Goal: Task Accomplishment & Management: Complete application form

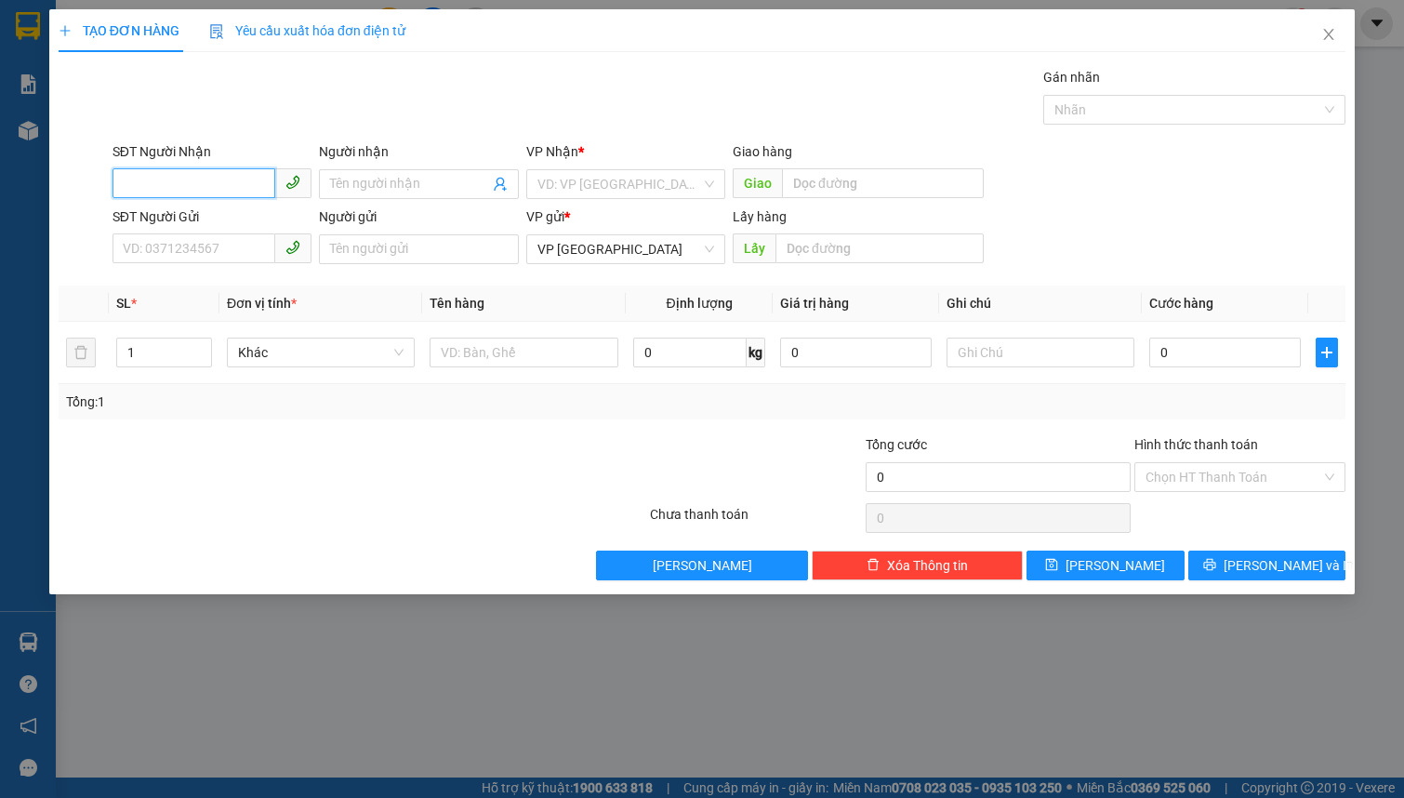
drag, startPoint x: 204, startPoint y: 188, endPoint x: 296, endPoint y: 213, distance: 95.4
click at [204, 189] on input "SĐT Người Nhận" at bounding box center [194, 183] width 163 height 30
type input "0854062062"
click at [238, 213] on div "0854062062 - PHƯƠNG" at bounding box center [212, 221] width 177 height 20
type input "PHƯƠNG"
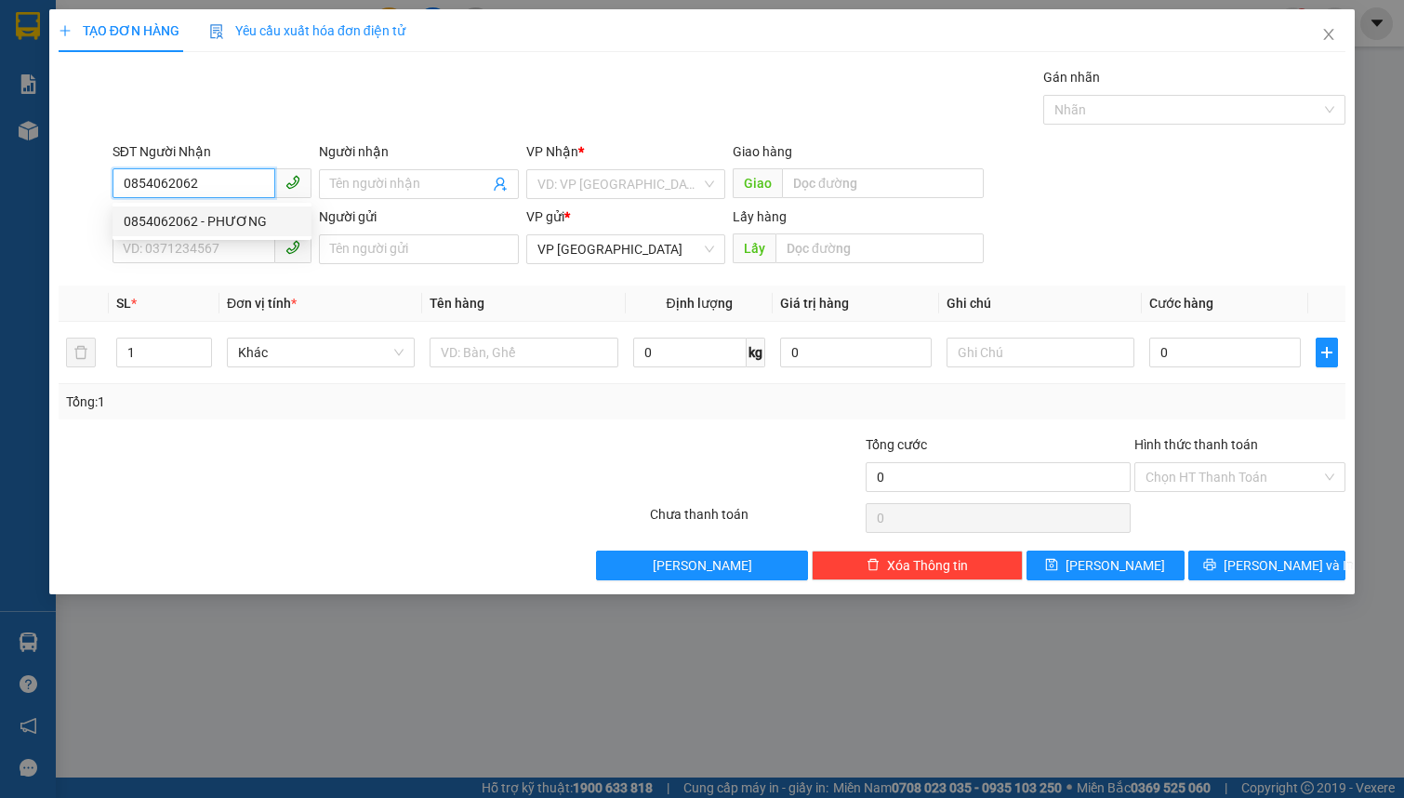
type input "MILANO ĐẠ SAN"
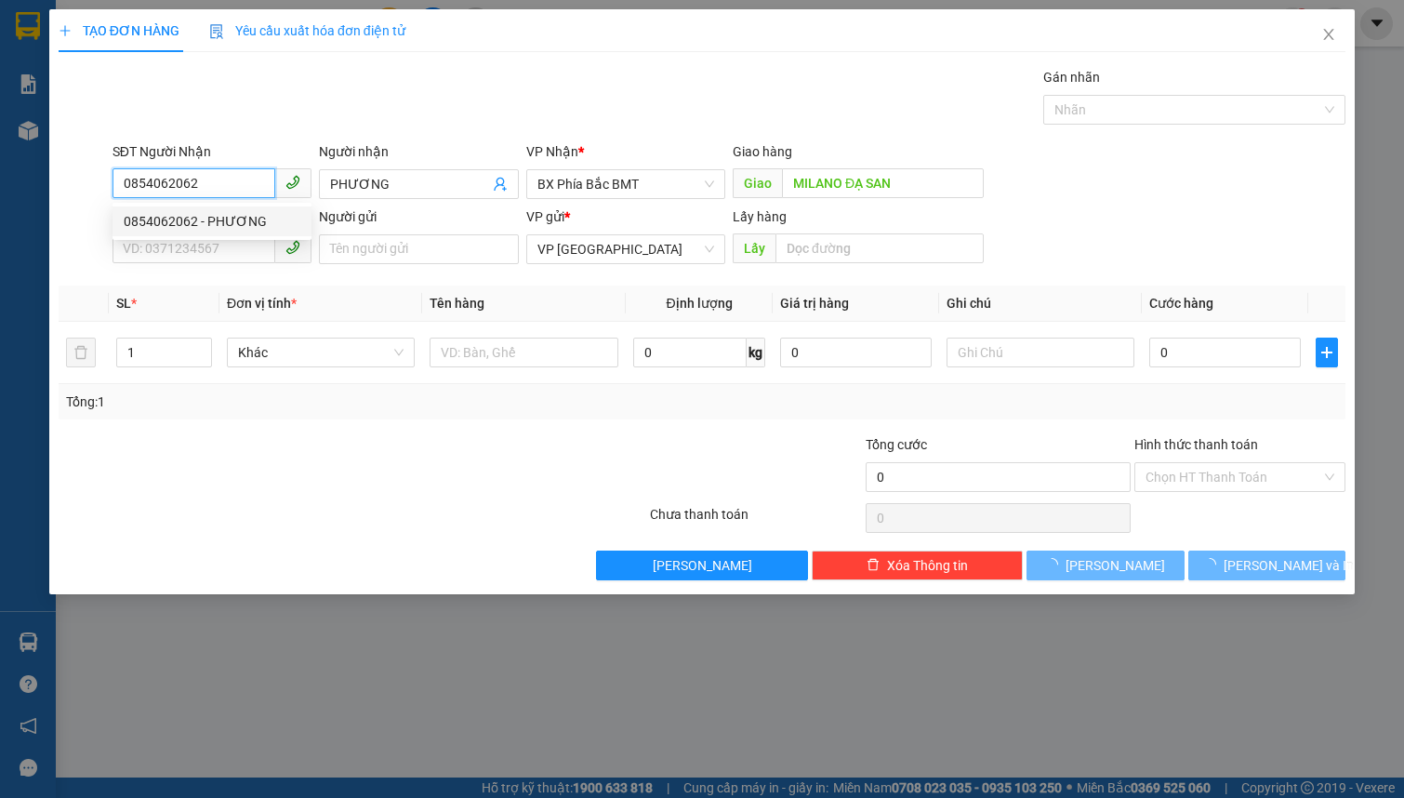
type input "50.000"
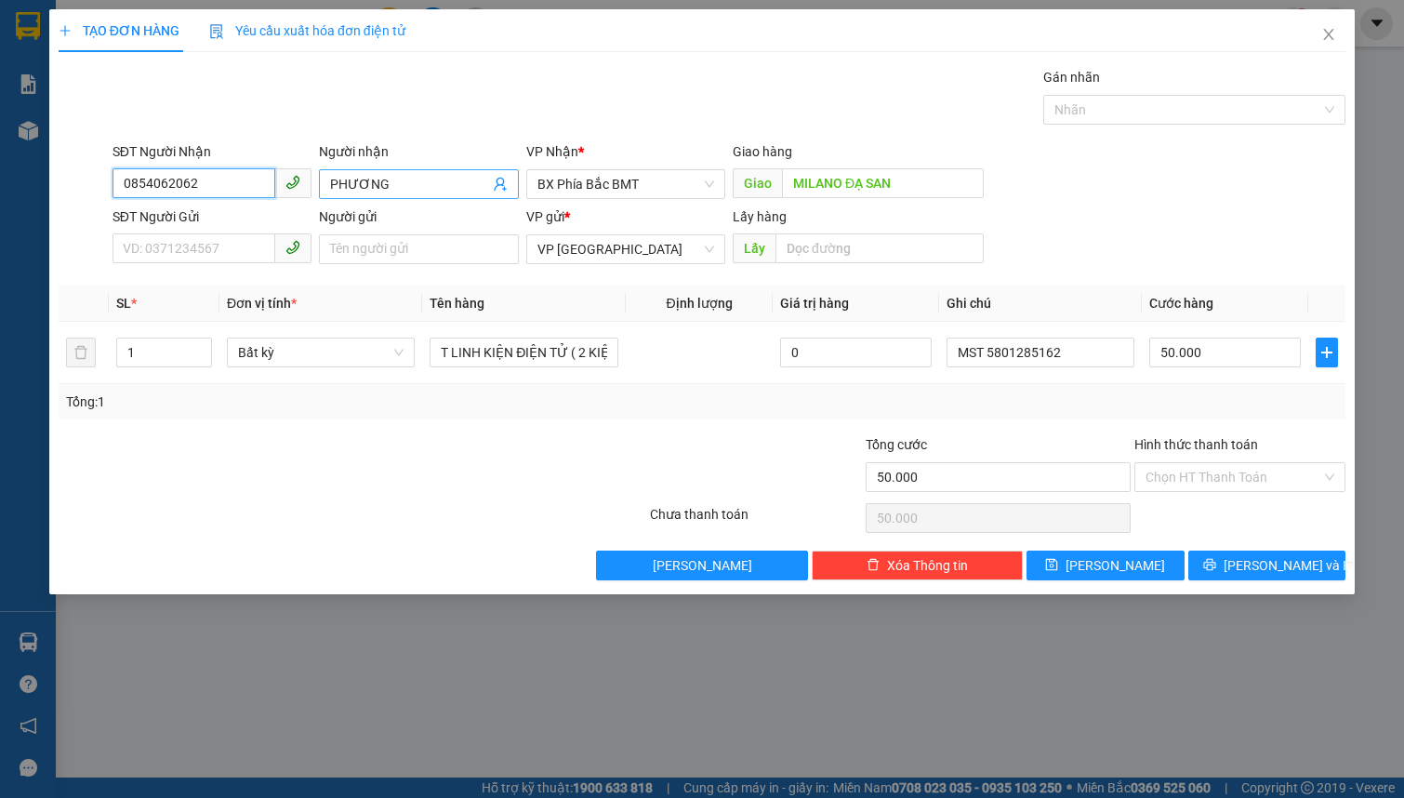
type input "0854062062"
click at [320, 183] on span "PHƯƠNG" at bounding box center [418, 184] width 199 height 30
click at [324, 182] on span "PHƯƠNG" at bounding box center [418, 184] width 199 height 30
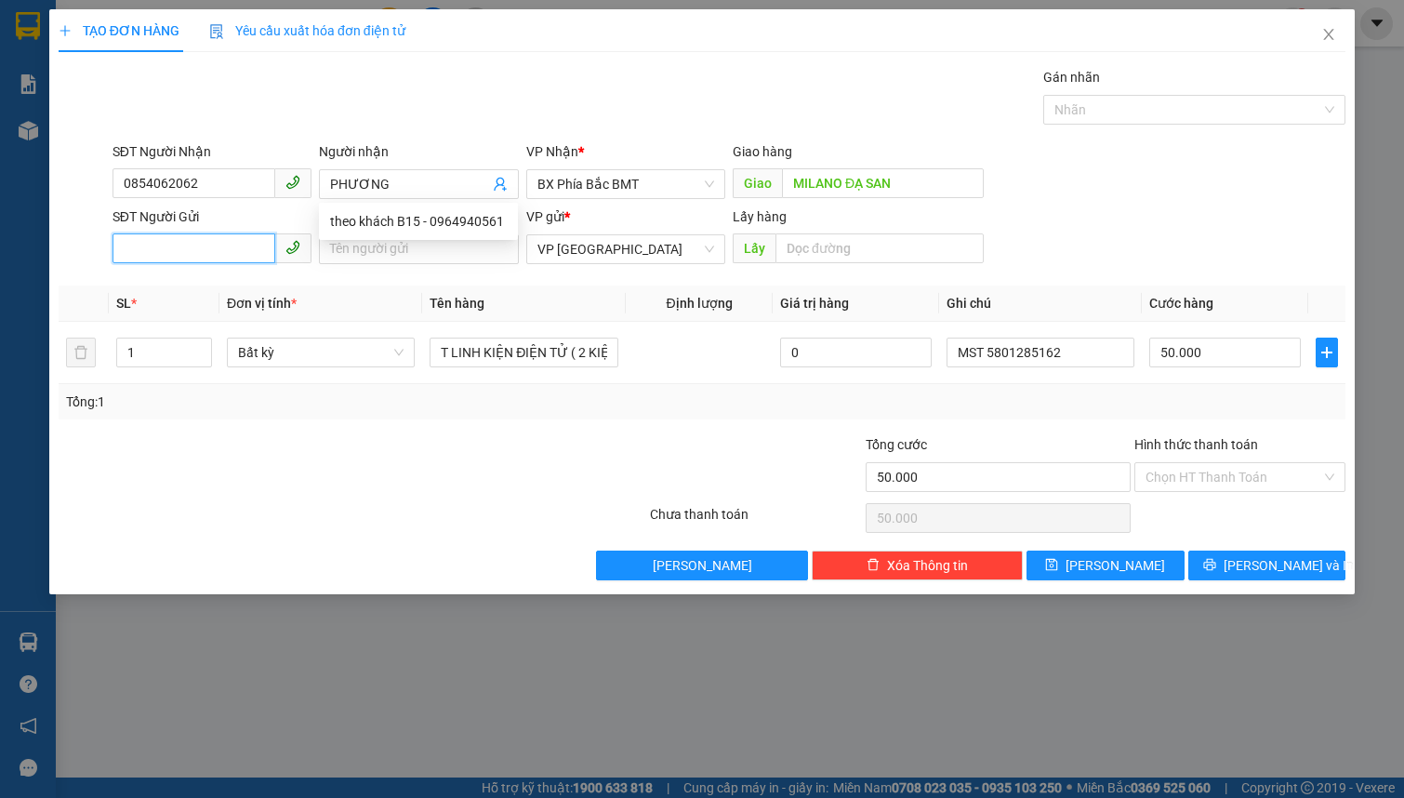
click at [203, 240] on input "SĐT Người Gửi" at bounding box center [194, 248] width 163 height 30
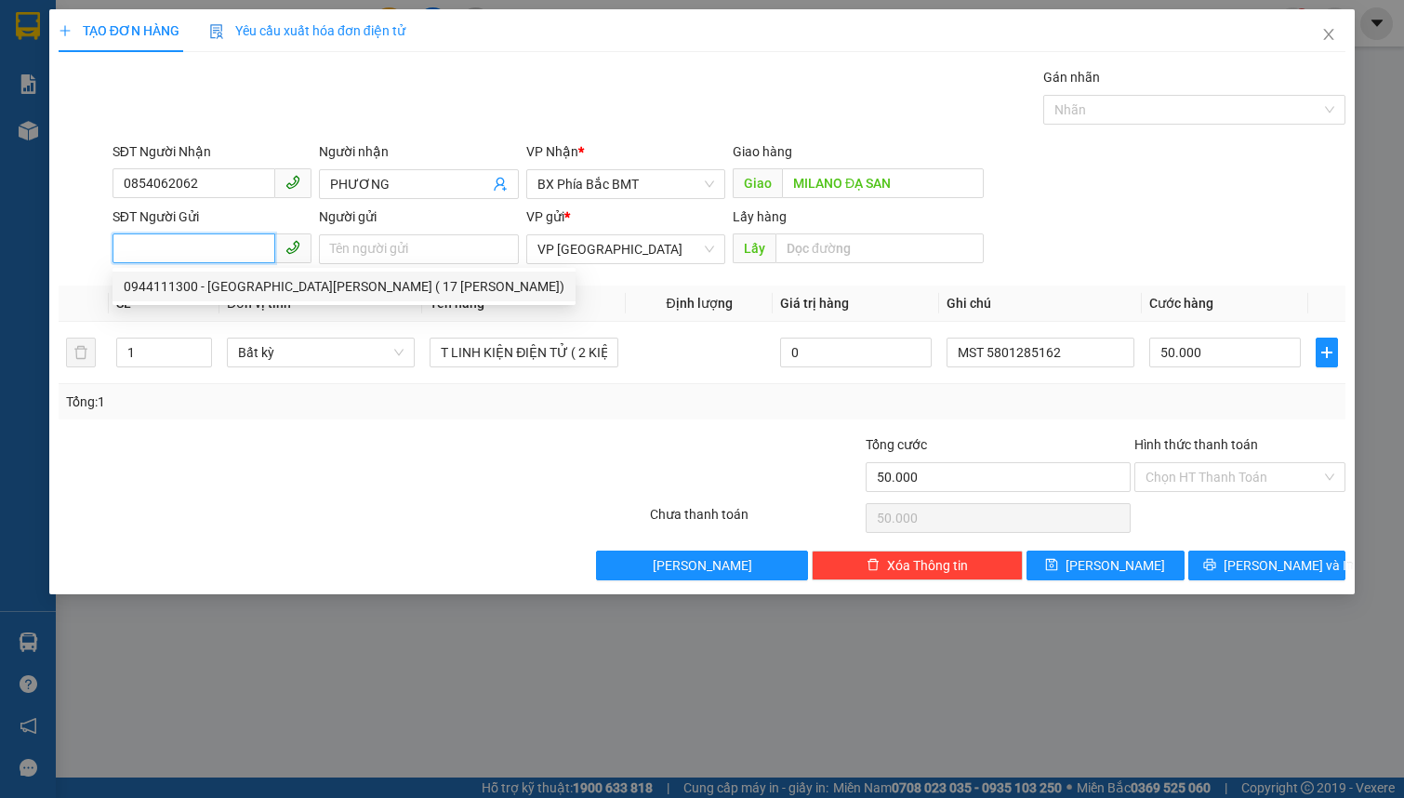
click at [222, 281] on div "0944111300 - ĐÀ LẠT LAPTOP ( 17 NGUYỄN CÔNG TRỨ)" at bounding box center [344, 286] width 441 height 20
type input "0944111300"
type input "ĐÀ LẠT LAPTOP ( 17 NGUYỄN CÔNG TRỨ)"
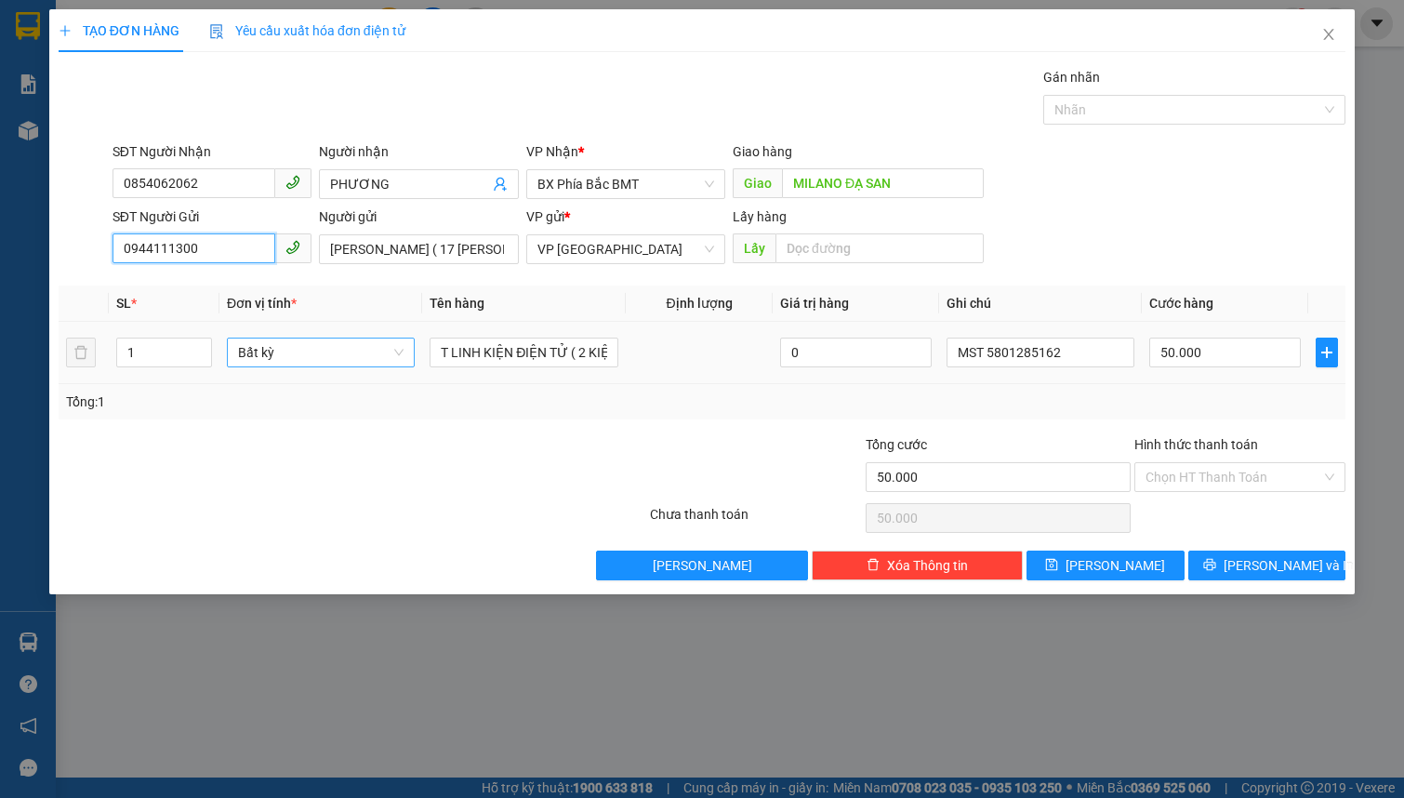
click at [299, 357] on span "Bất kỳ" at bounding box center [321, 352] width 166 height 28
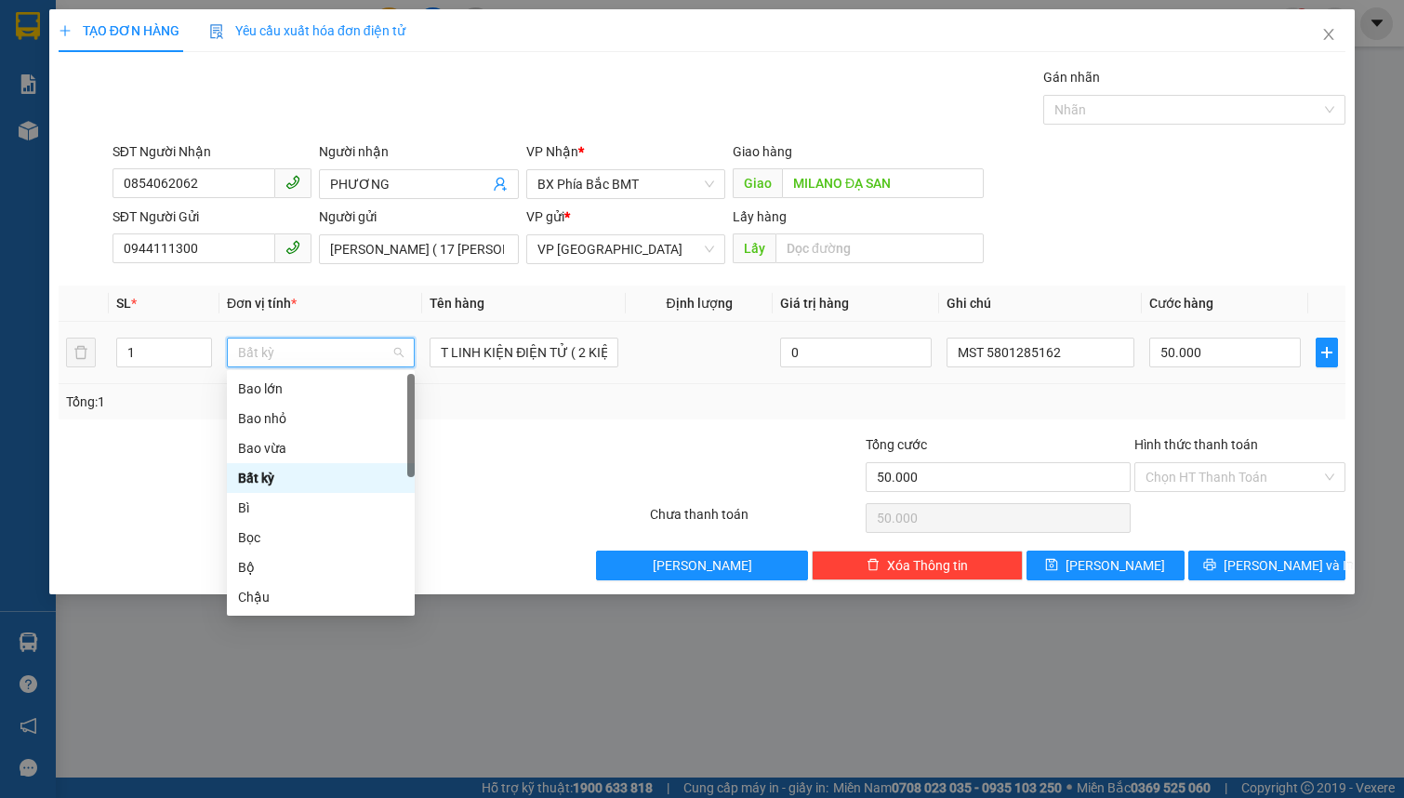
type input "t"
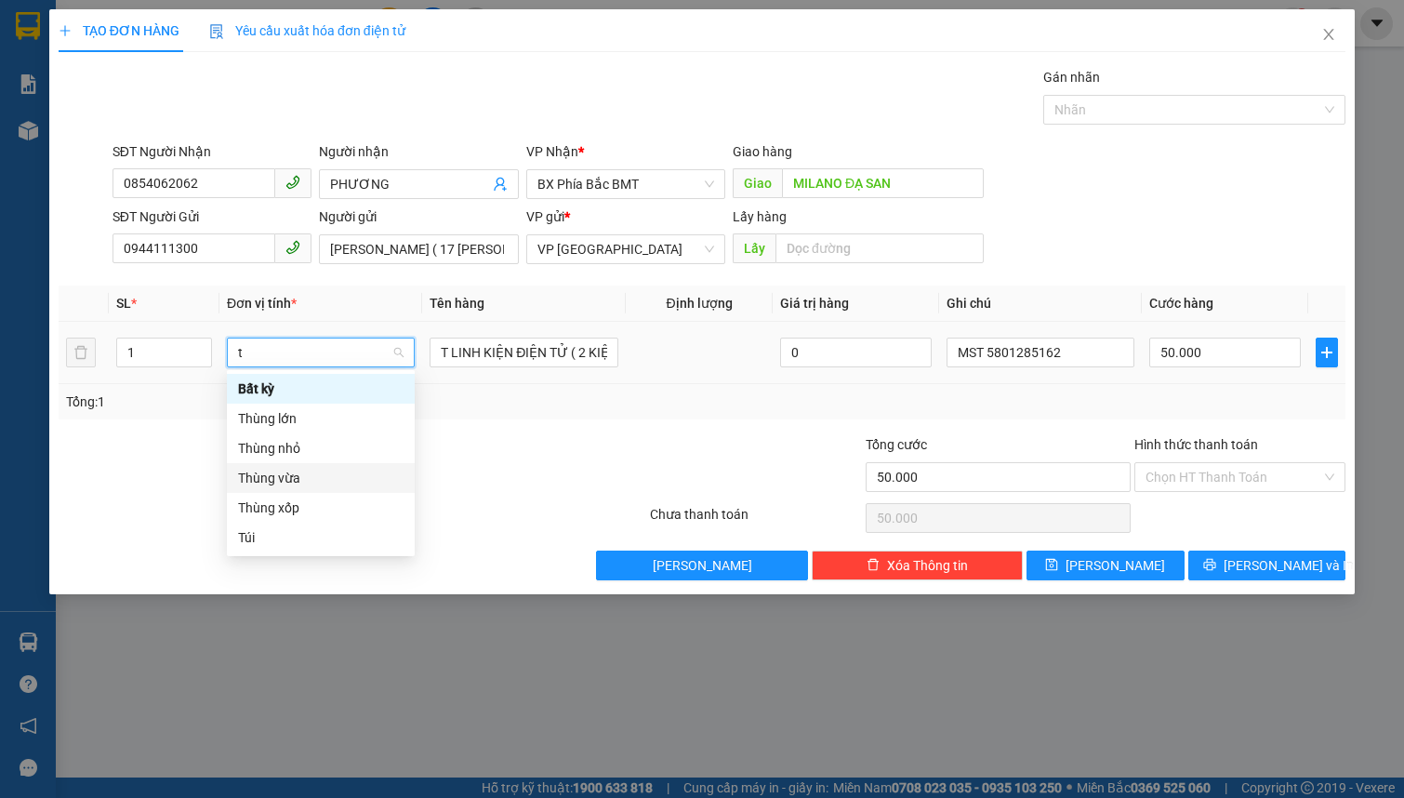
click at [301, 478] on div "Thùng vừa" at bounding box center [321, 478] width 166 height 20
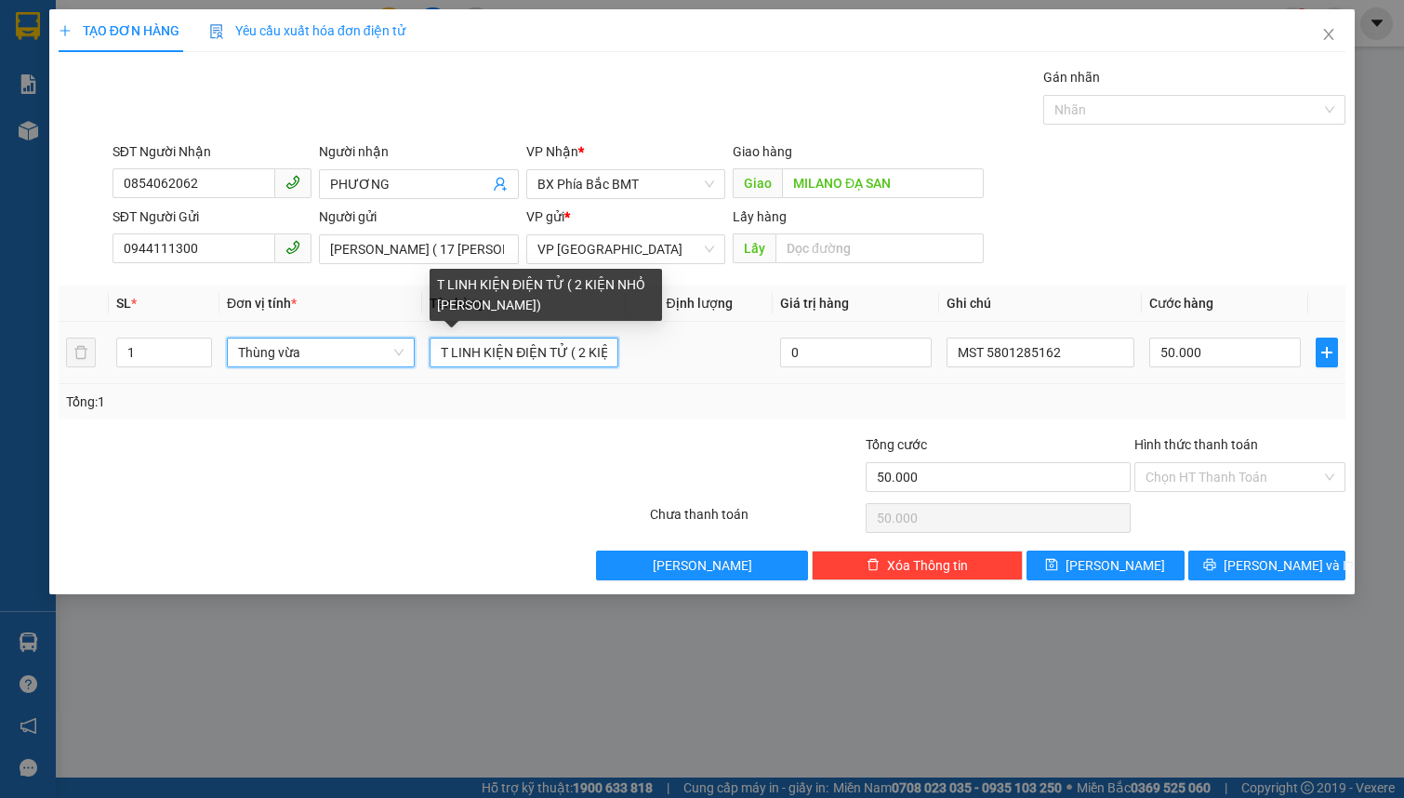
click at [587, 358] on input "T LINH KIỆN ĐIỆN TỬ ( 2 KIỆN NHỎ DÁN CHUNG)" at bounding box center [524, 353] width 188 height 30
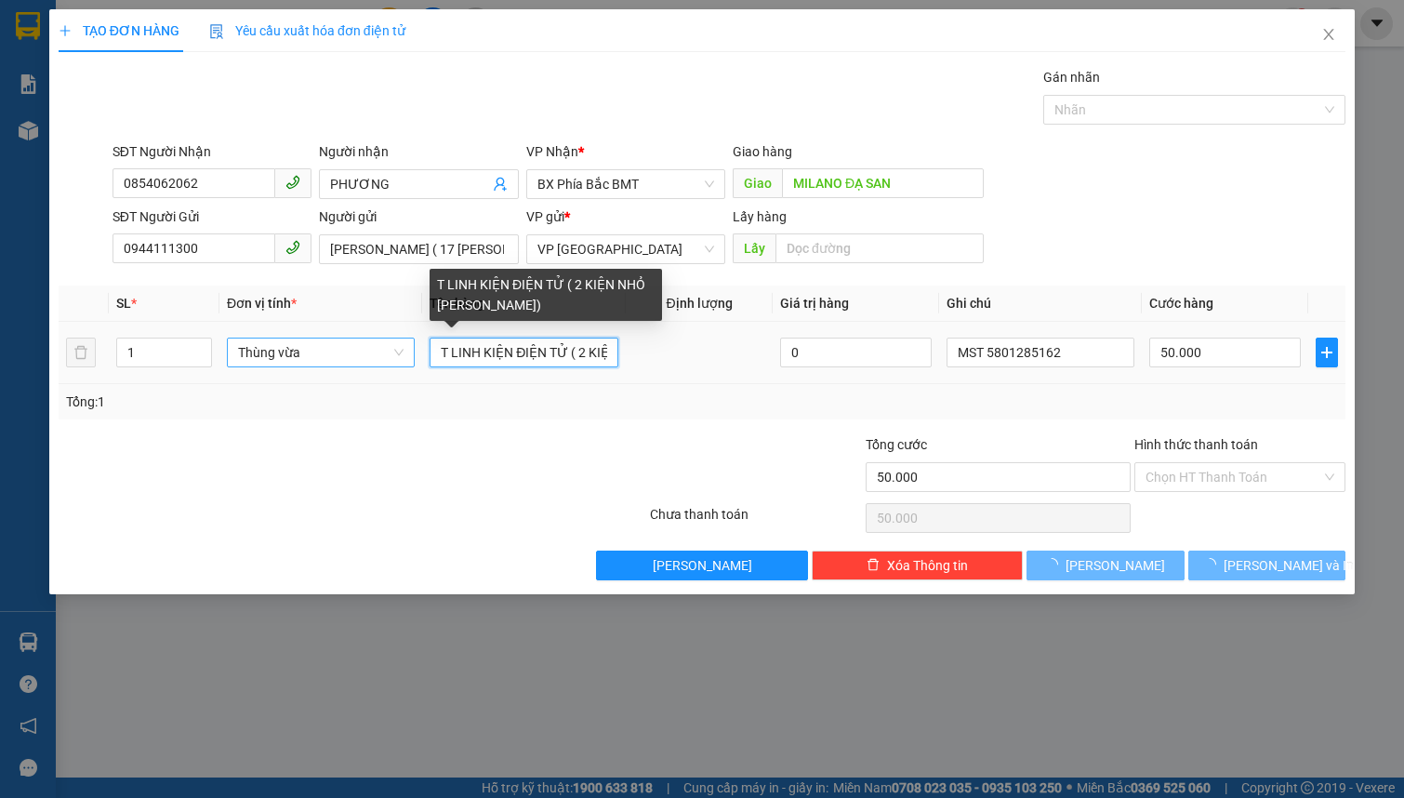
type input "0"
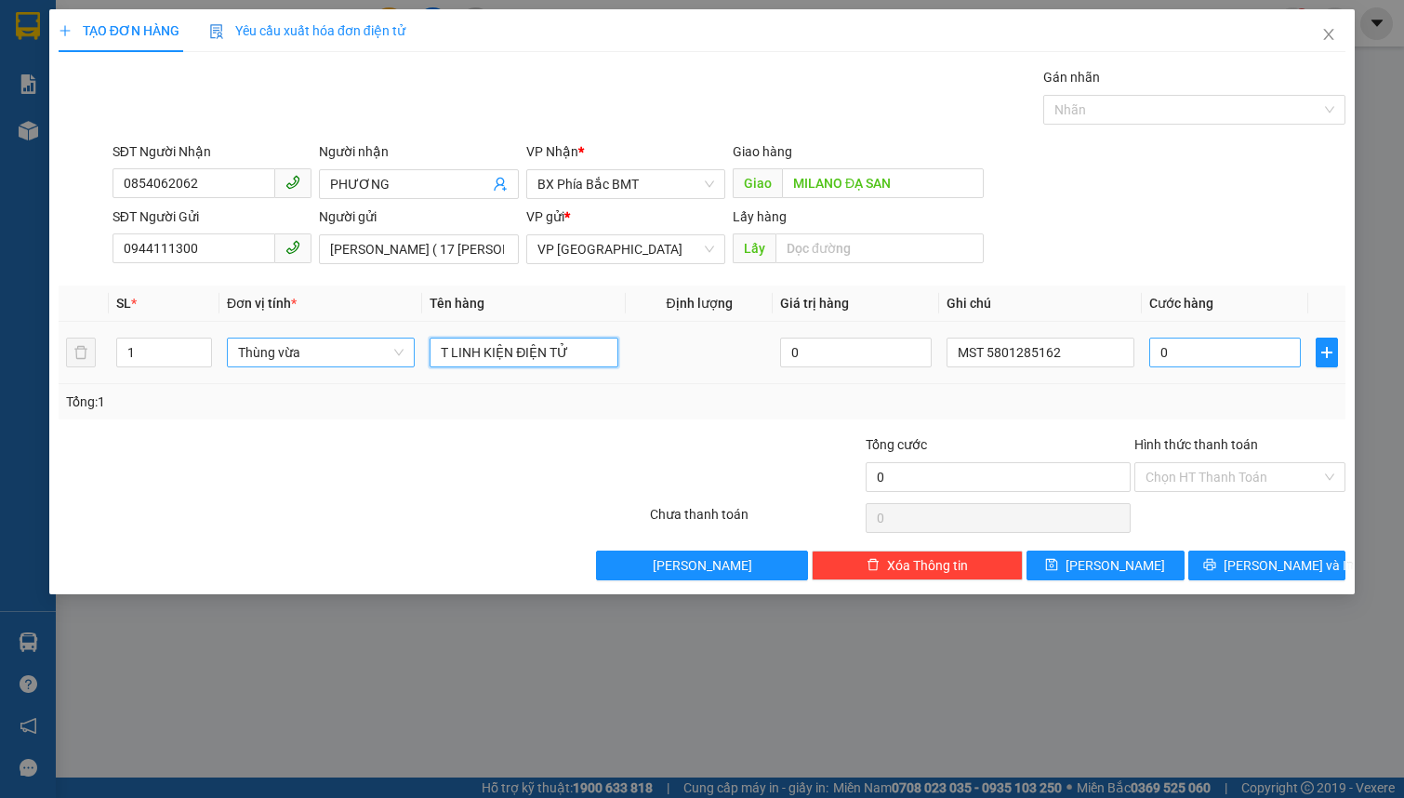
type input "T LINH KIỆN ĐIỆN TỬ"
click at [1199, 351] on input "0" at bounding box center [1225, 353] width 152 height 30
type input "5"
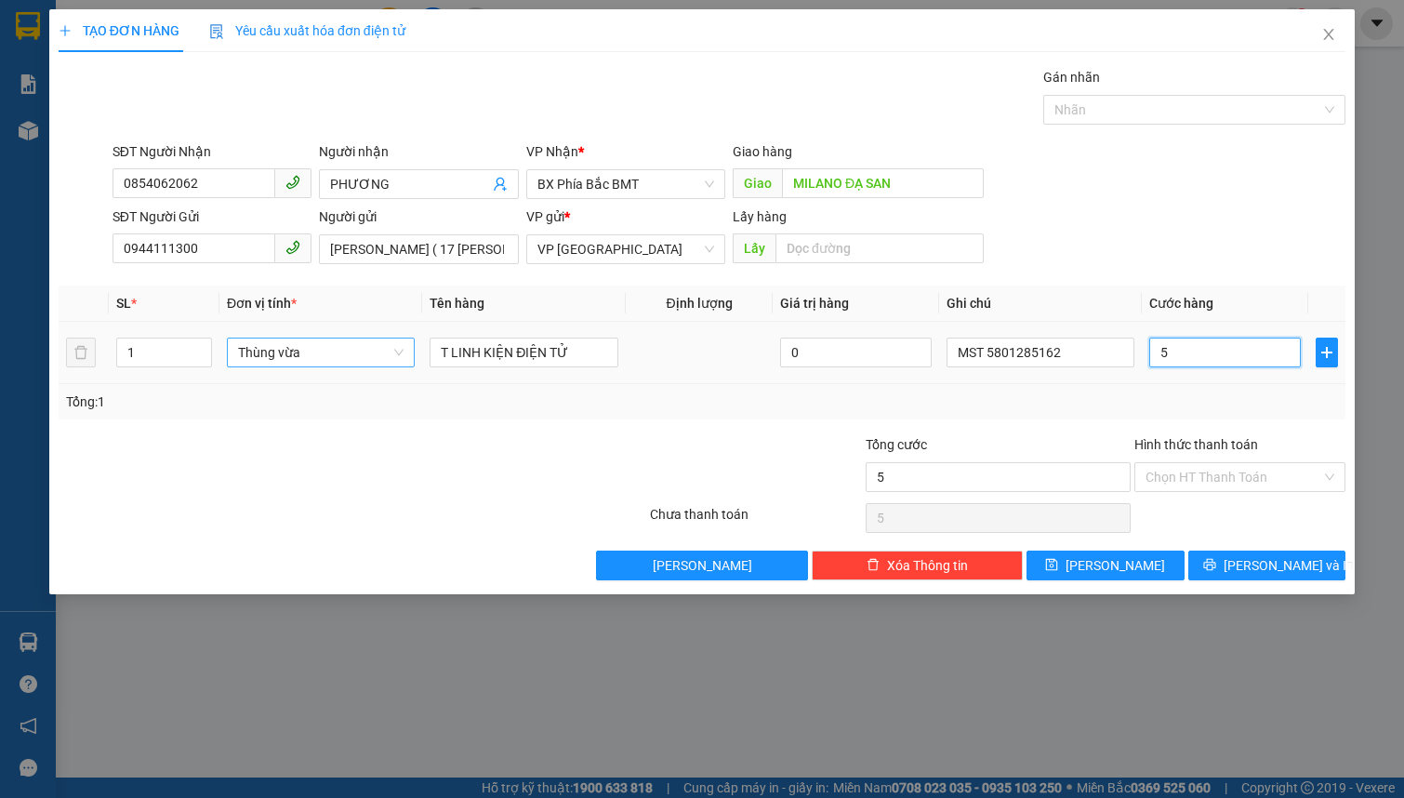
type input "50"
type input "500"
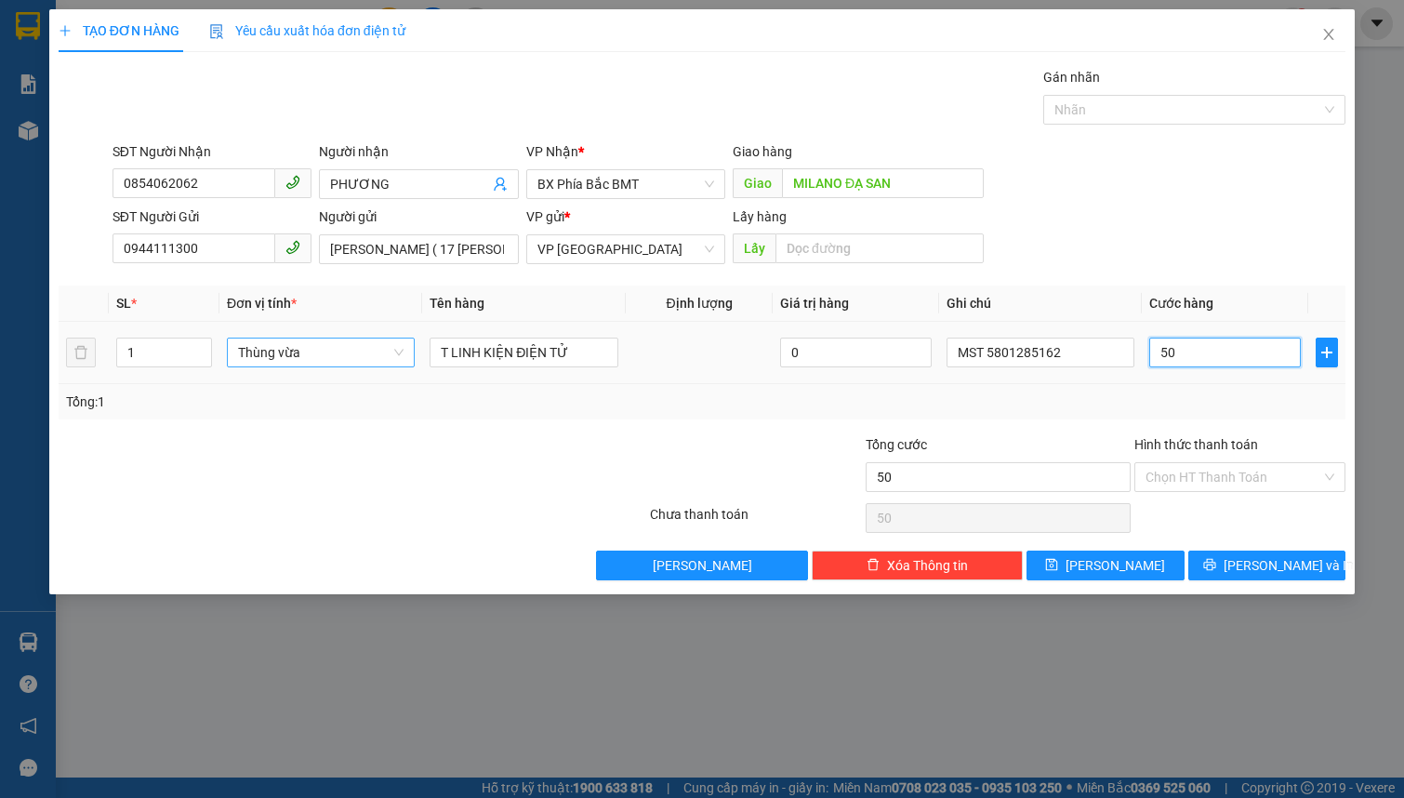
type input "500"
type input "5.000"
type input "50.000"
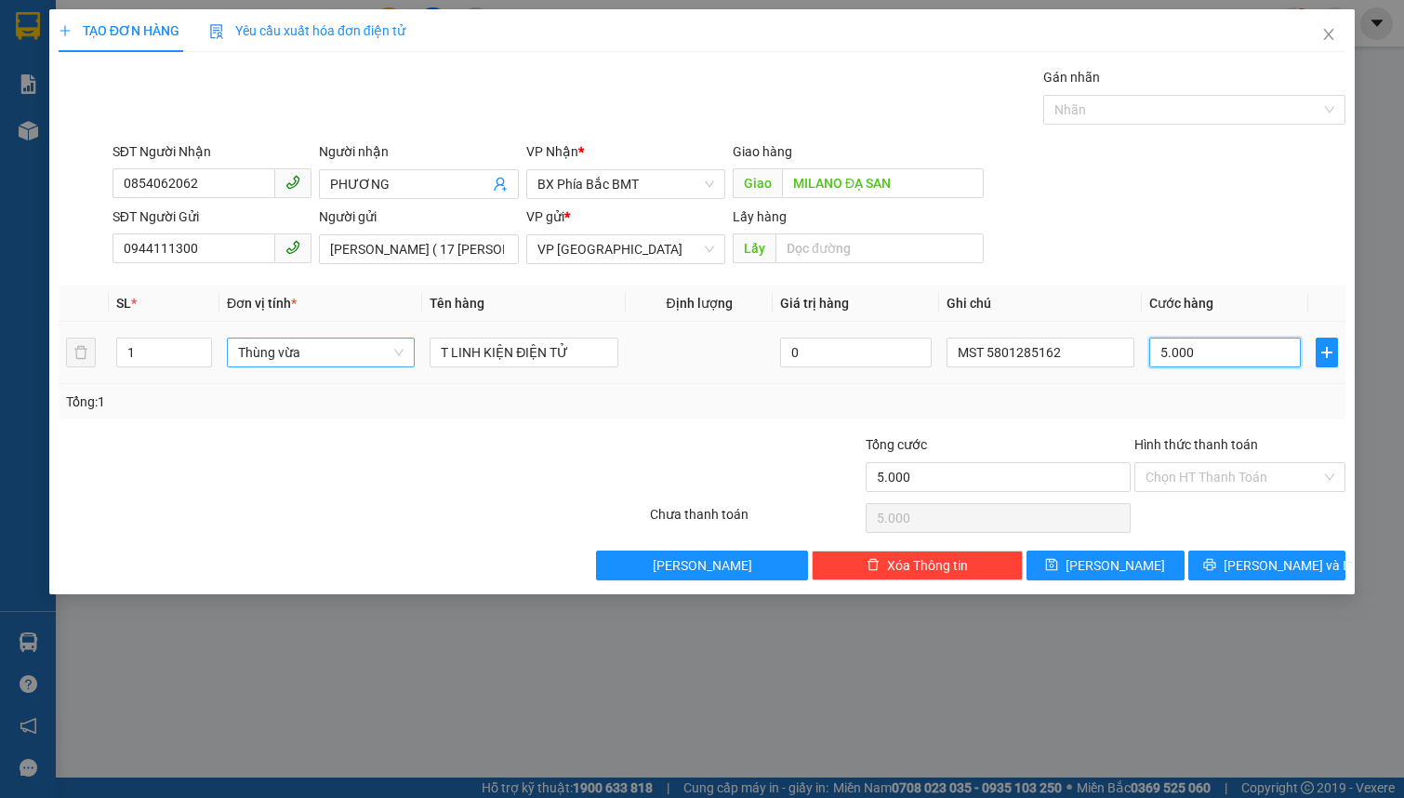
type input "50.000"
type input "5.000"
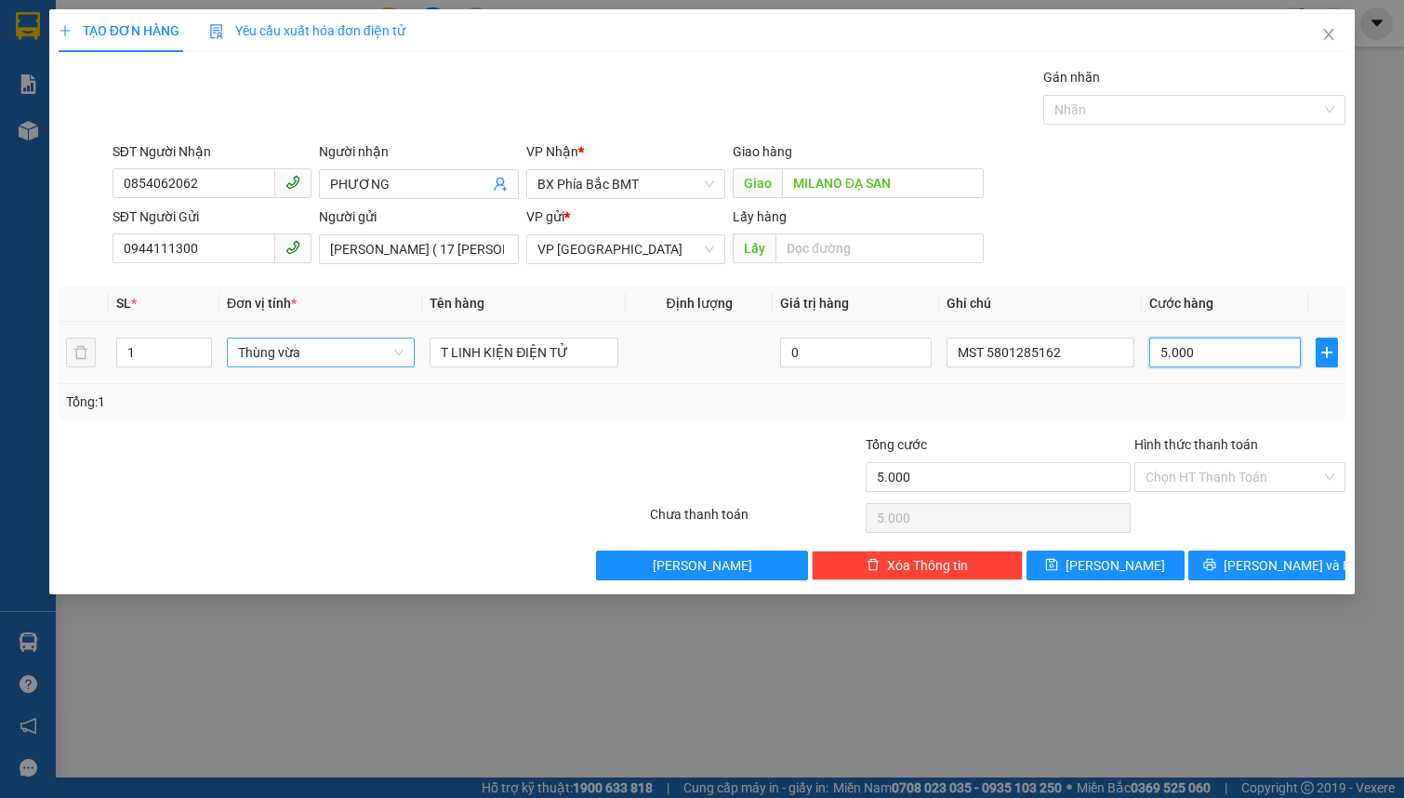
type input "500"
type input "50"
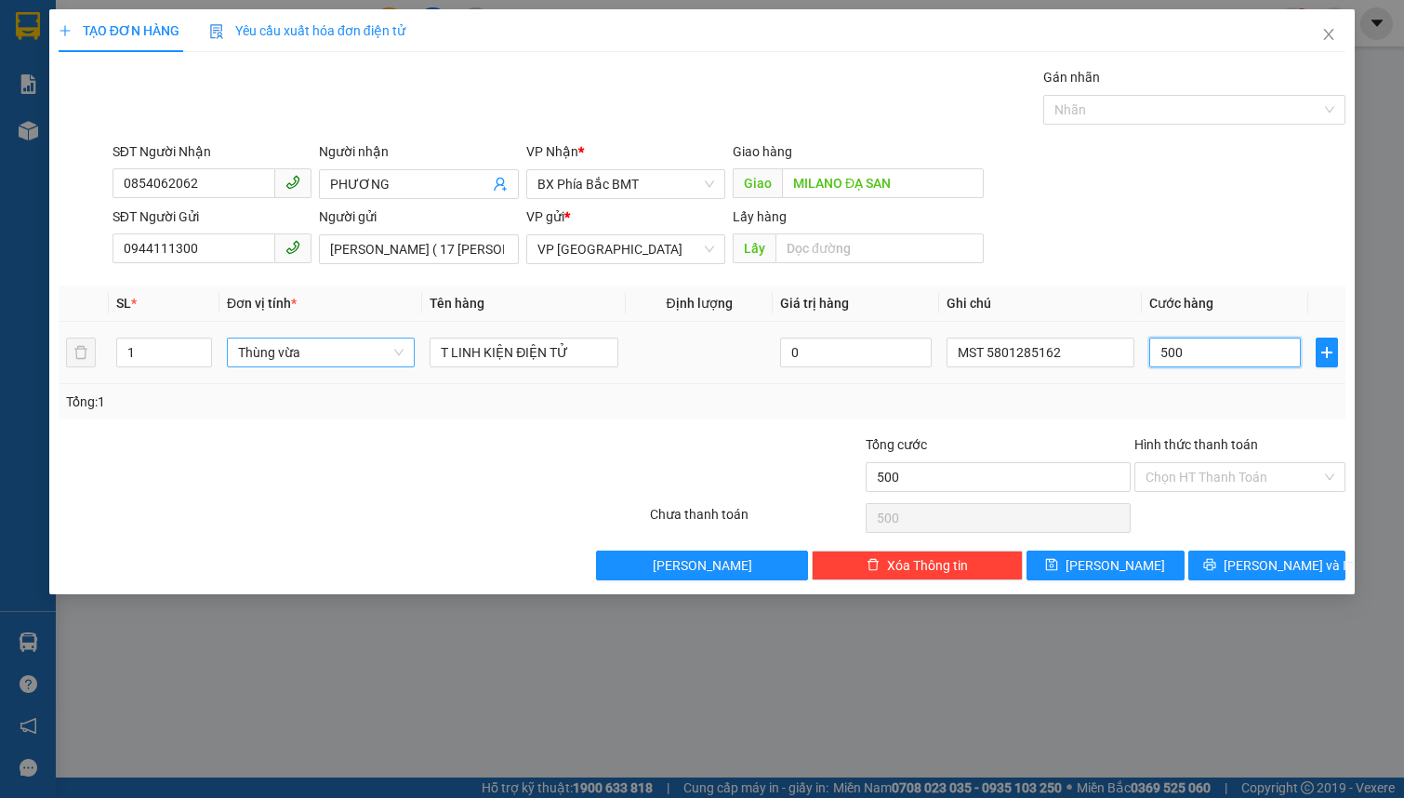
type input "50"
type input "5"
type input "0"
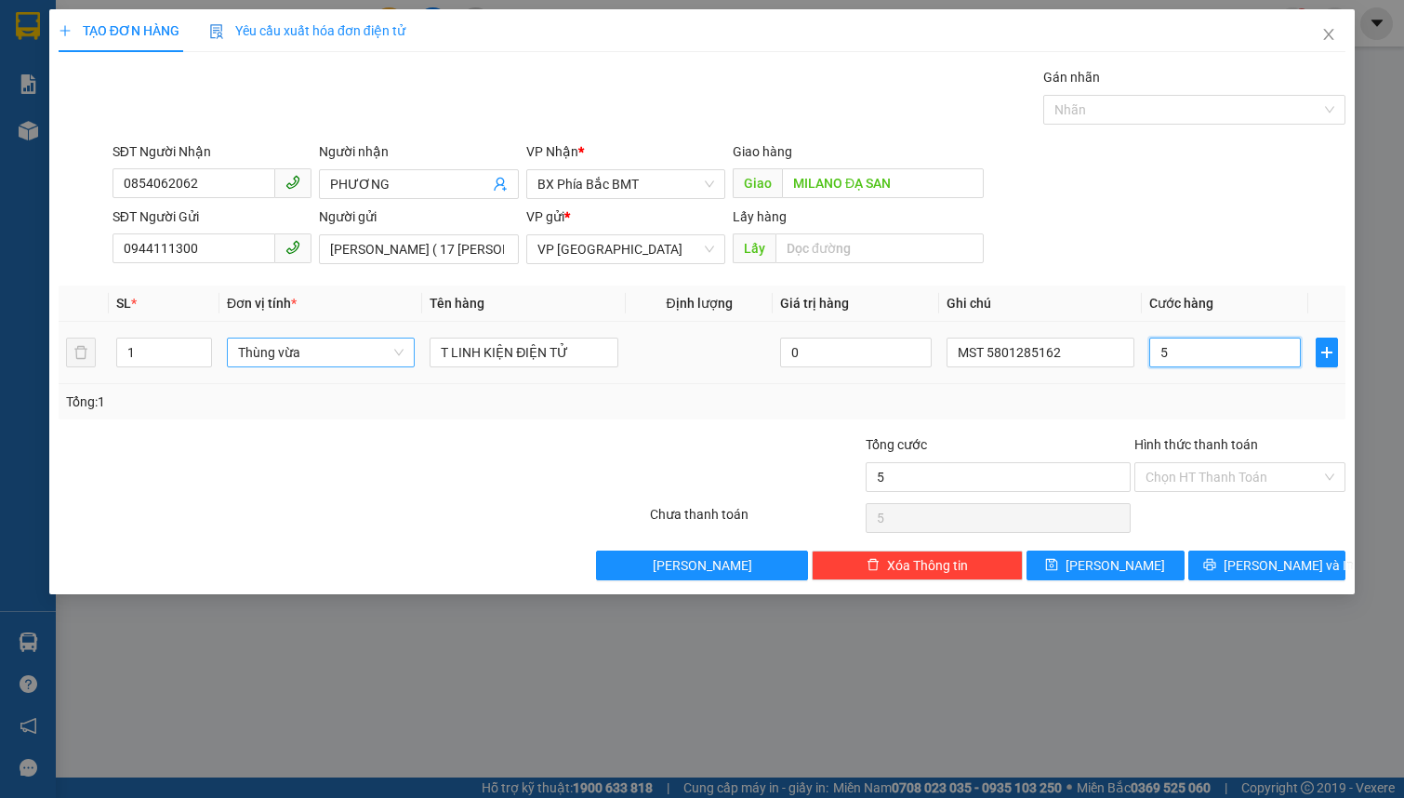
type input "0"
type input "6"
type input "06"
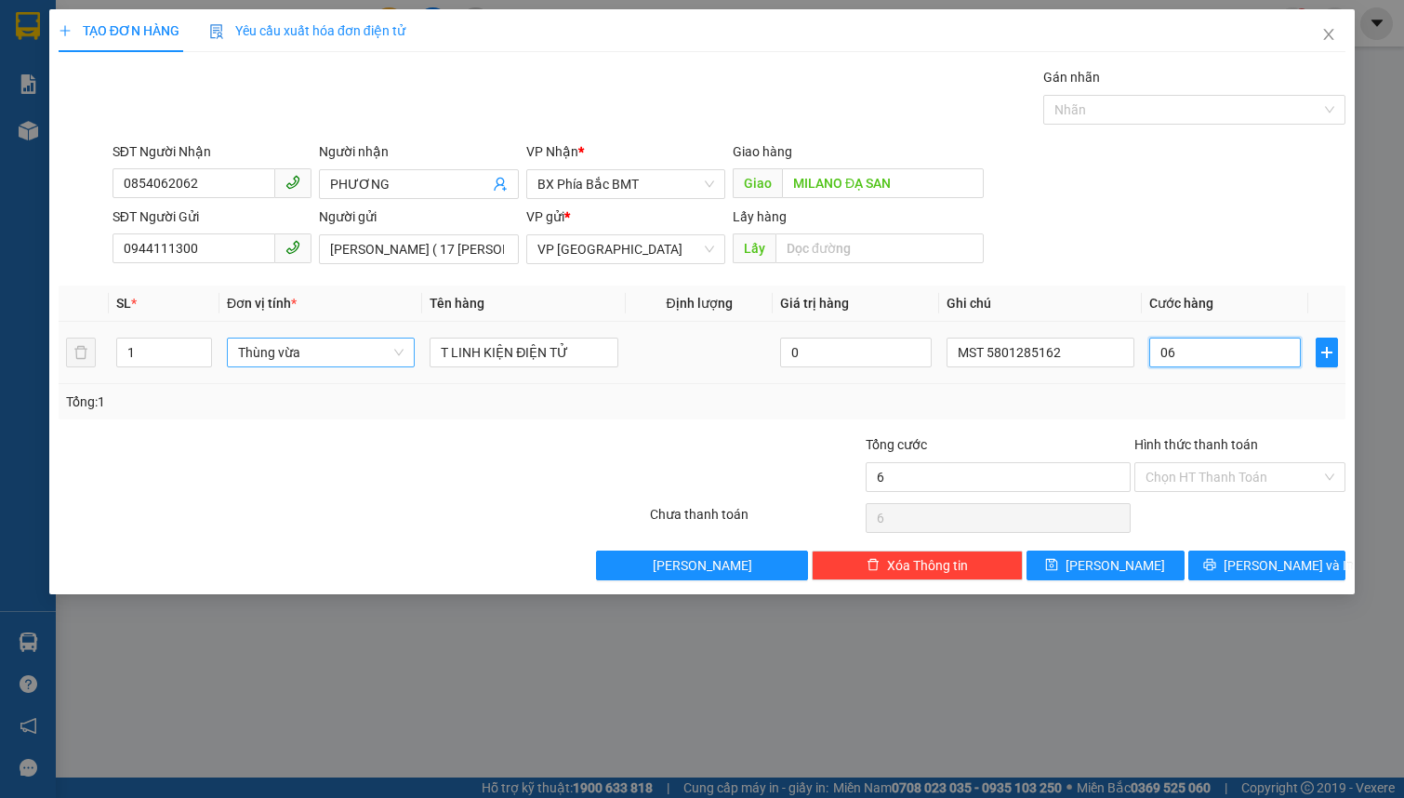
type input "60"
type input "060"
type input "600"
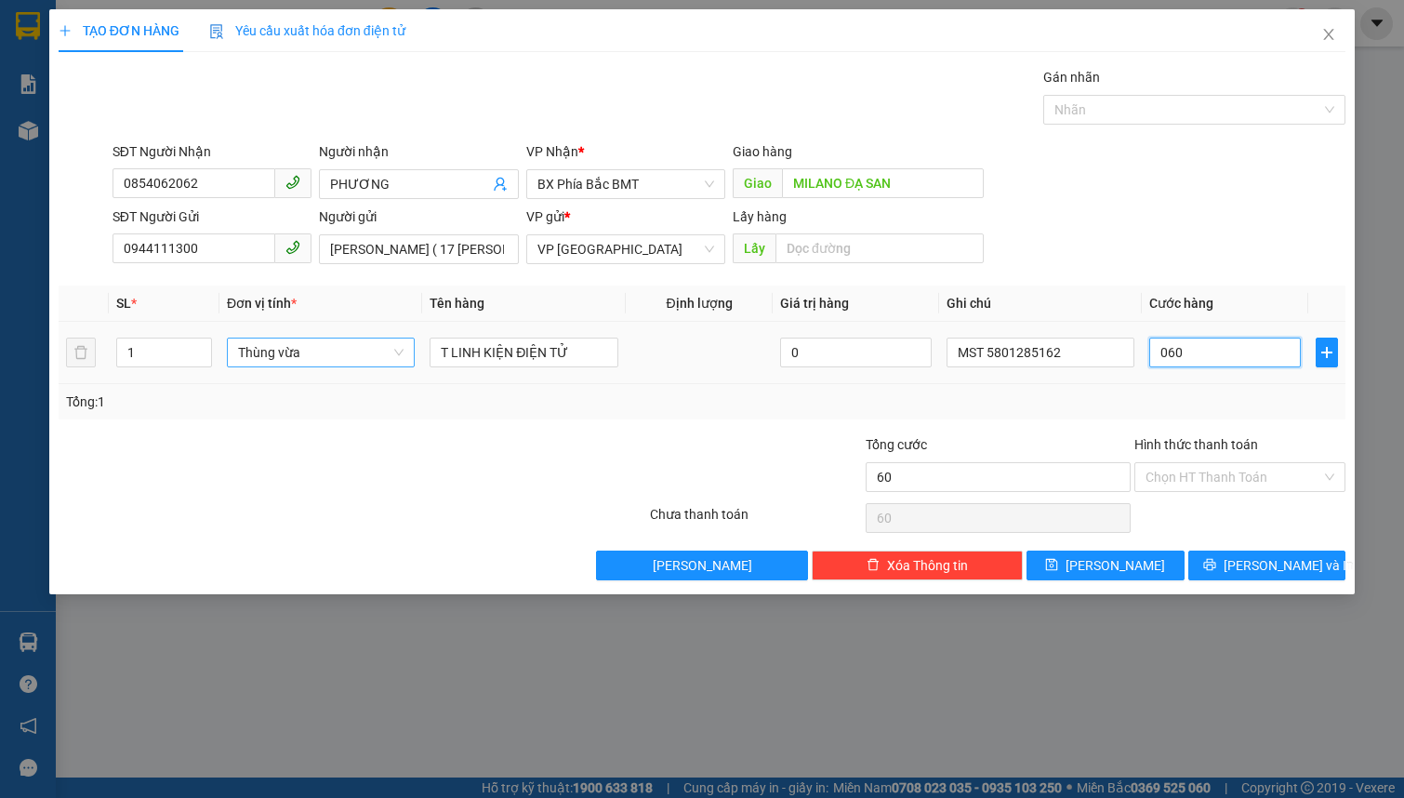
type input "0.600"
type input "6.000"
type input "06.000"
type input "600"
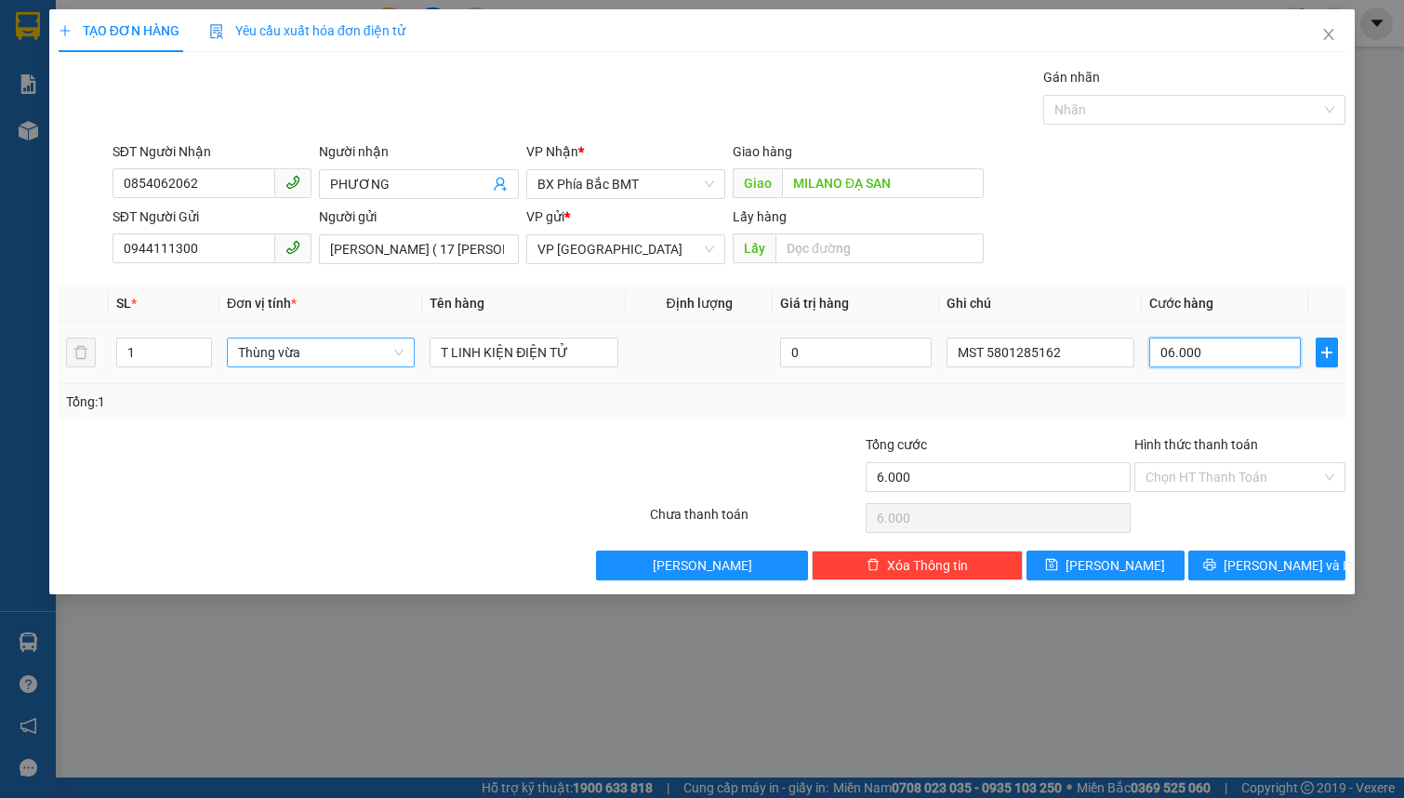
type input "600"
type input "0.600"
type input "60"
type input "060"
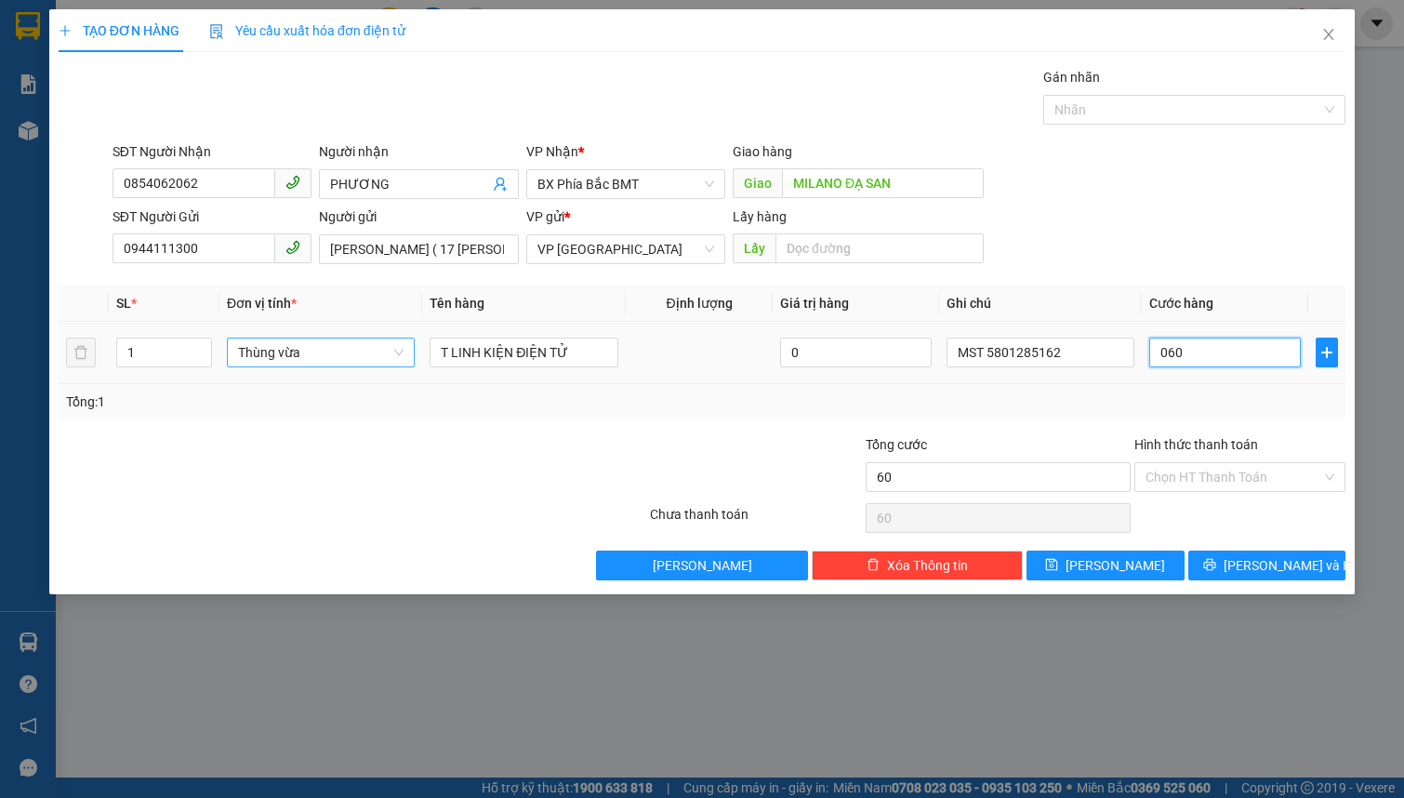
type input "6"
type input "06"
type input "0"
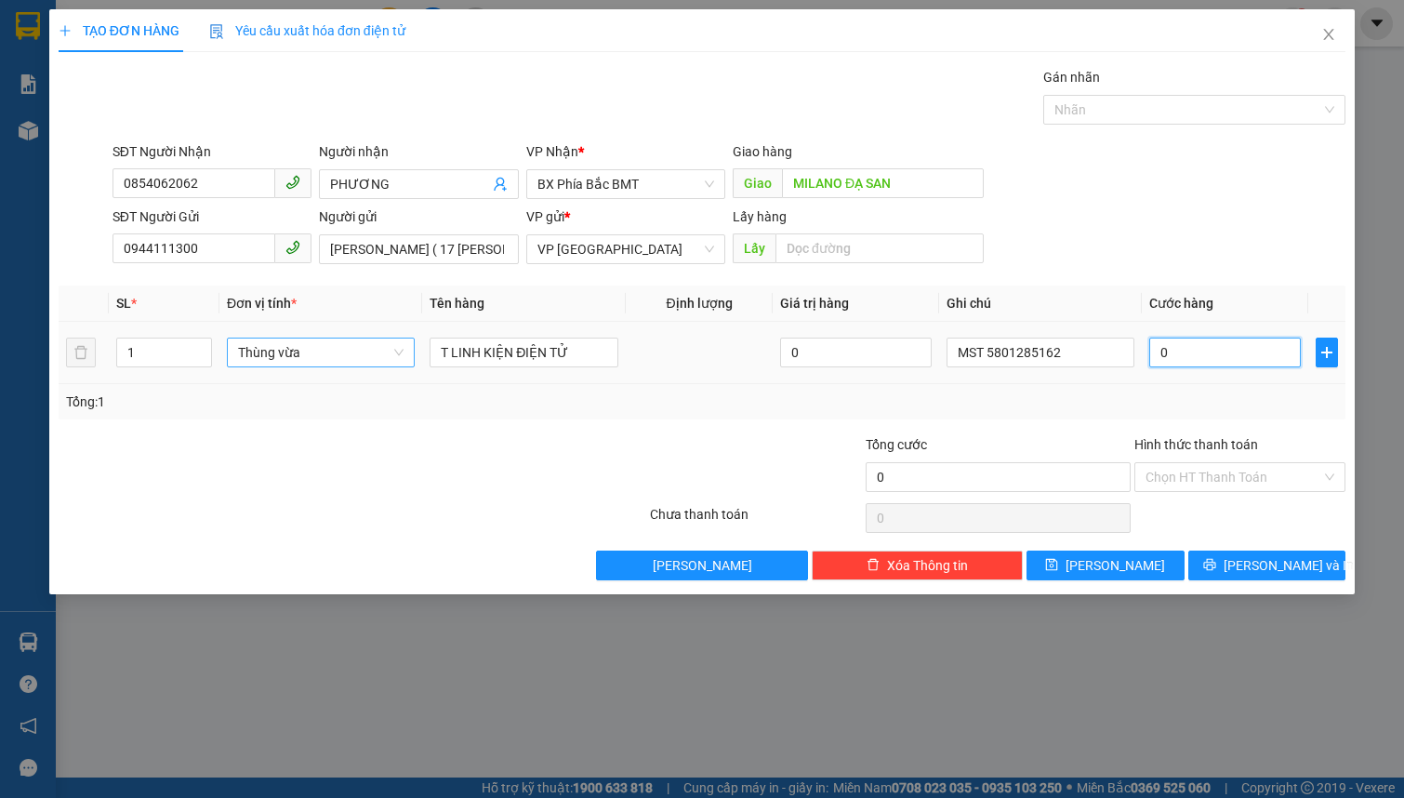
type input "0"
type input "5"
type input "05"
type input "50"
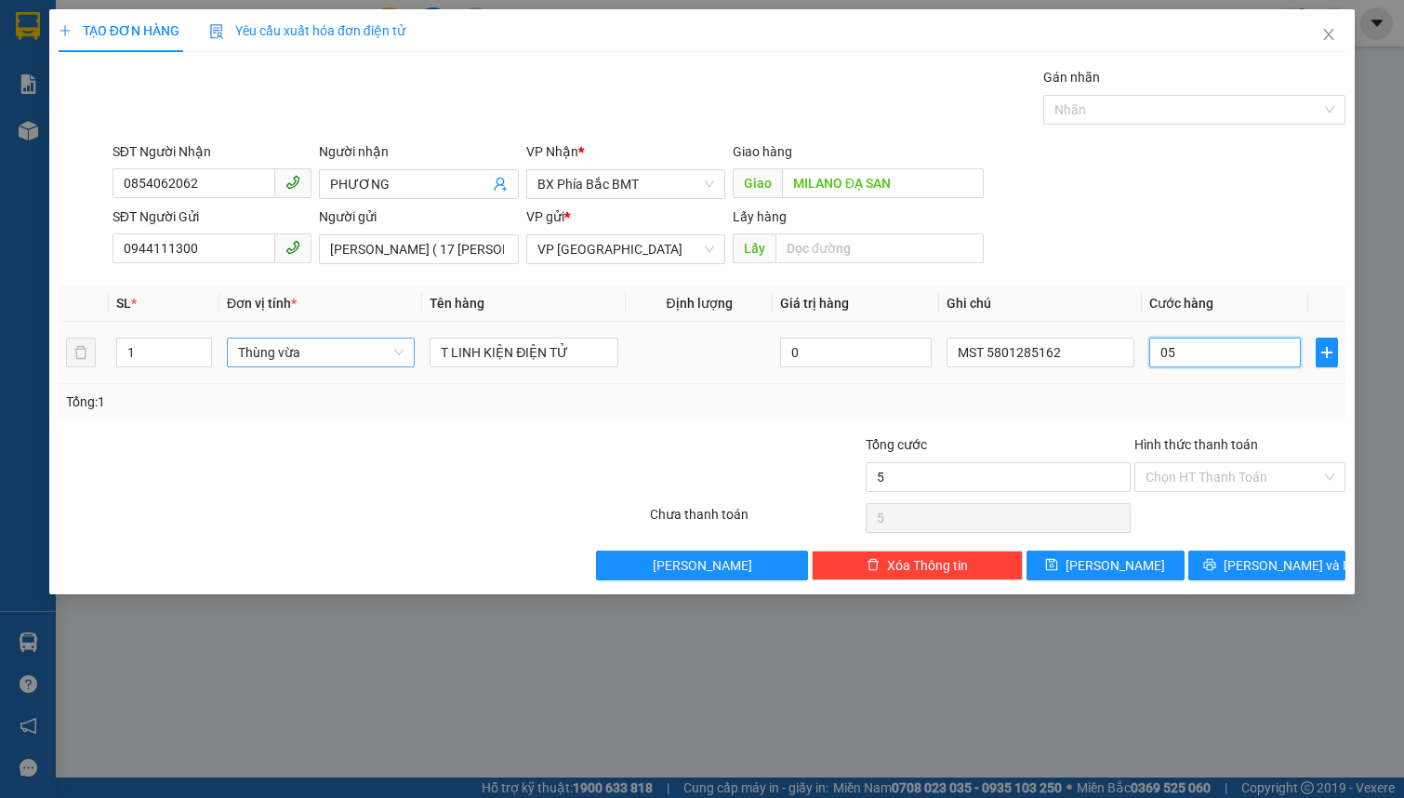
type input "50"
type input "050"
type input "500"
type input "0.500"
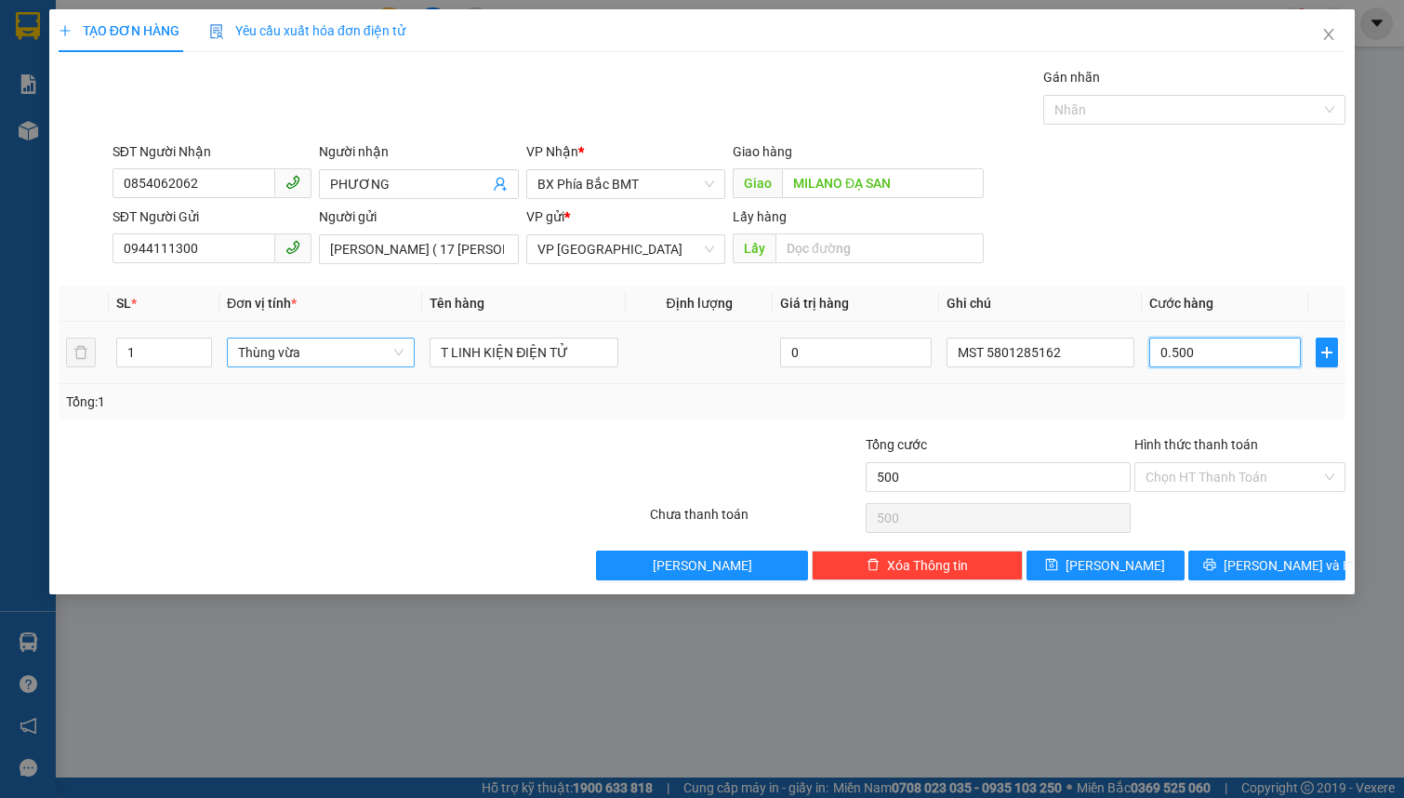
type input "5.000"
type input "05.000"
type input "50.000"
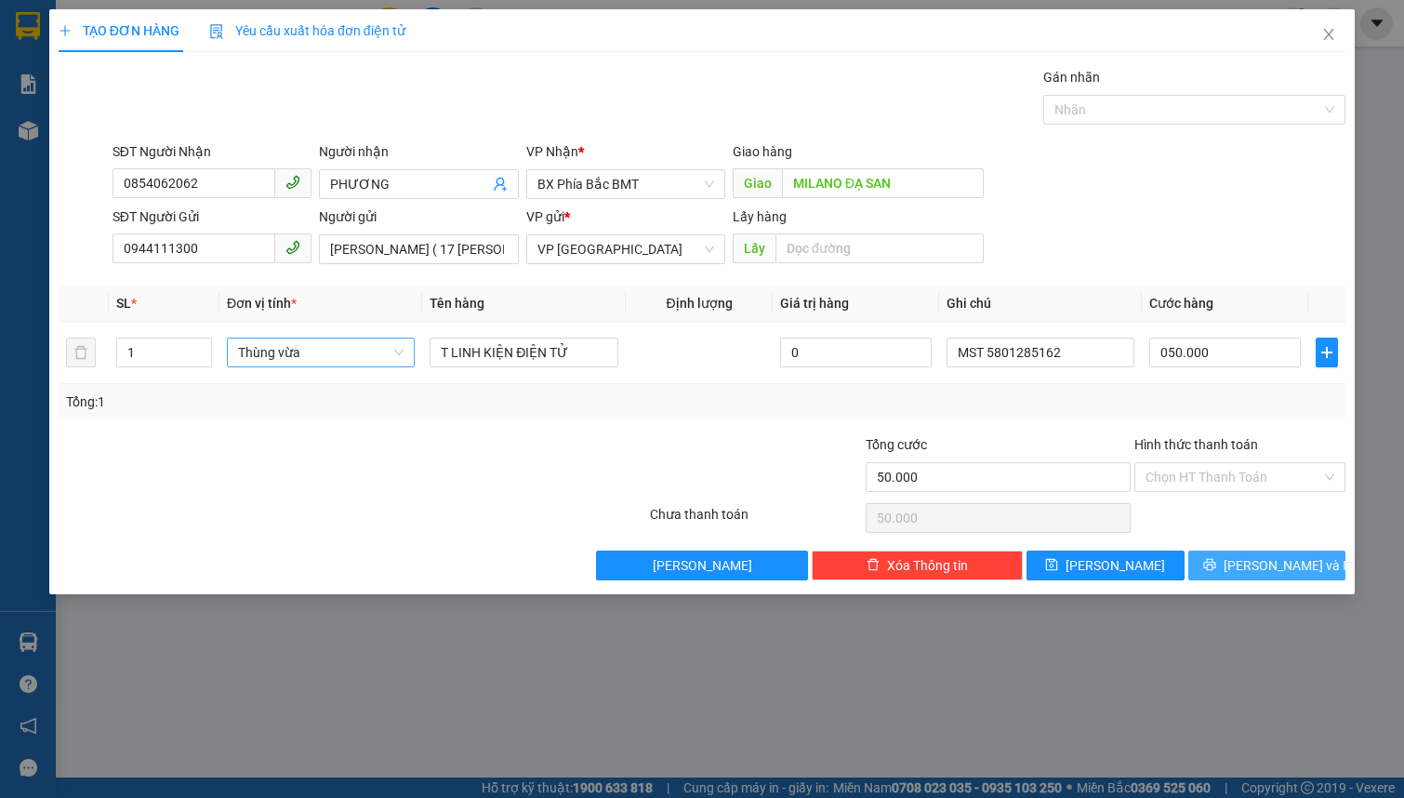
type input "50.000"
click at [1239, 554] on button "Lưu và In" at bounding box center [1267, 565] width 158 height 30
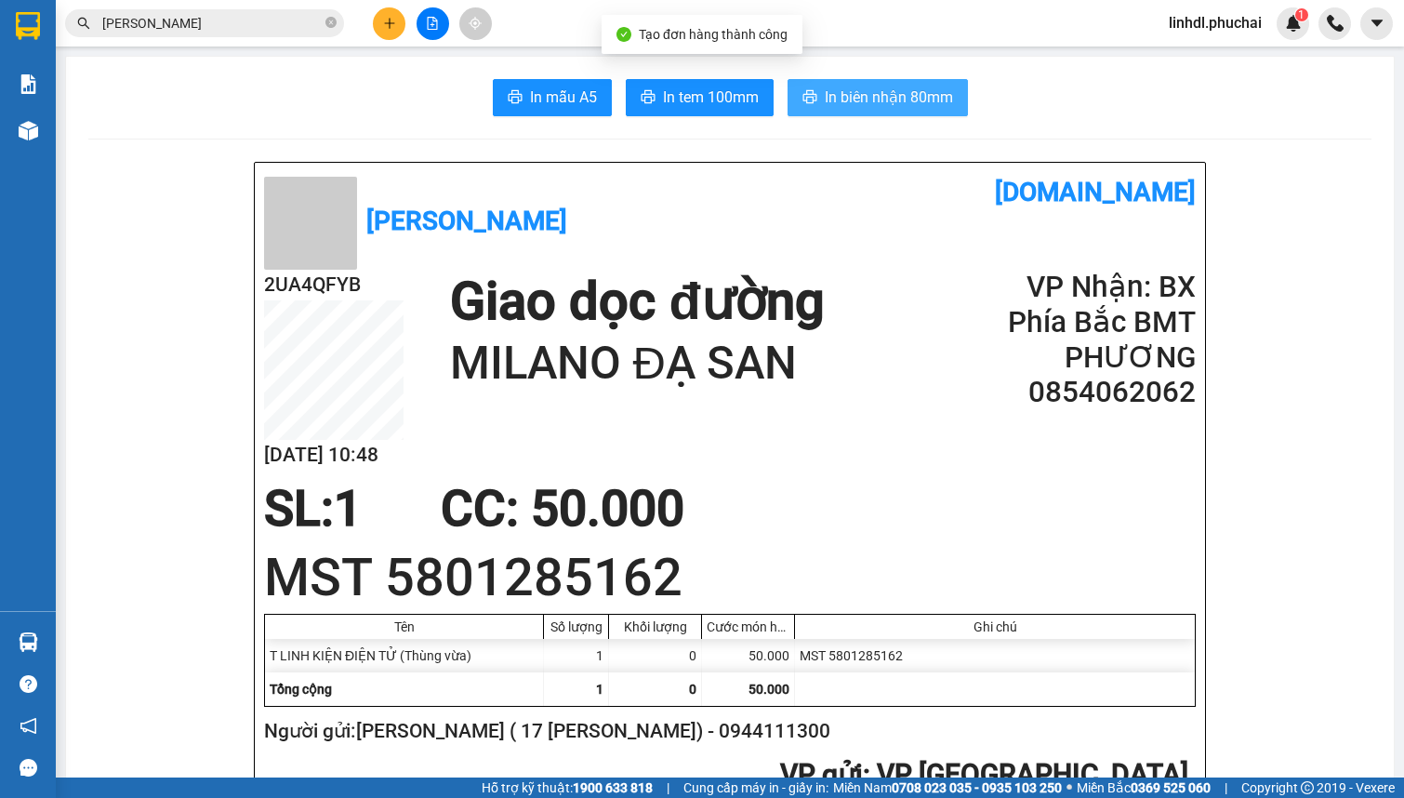
click at [929, 104] on span "In biên nhận 80mm" at bounding box center [889, 97] width 128 height 23
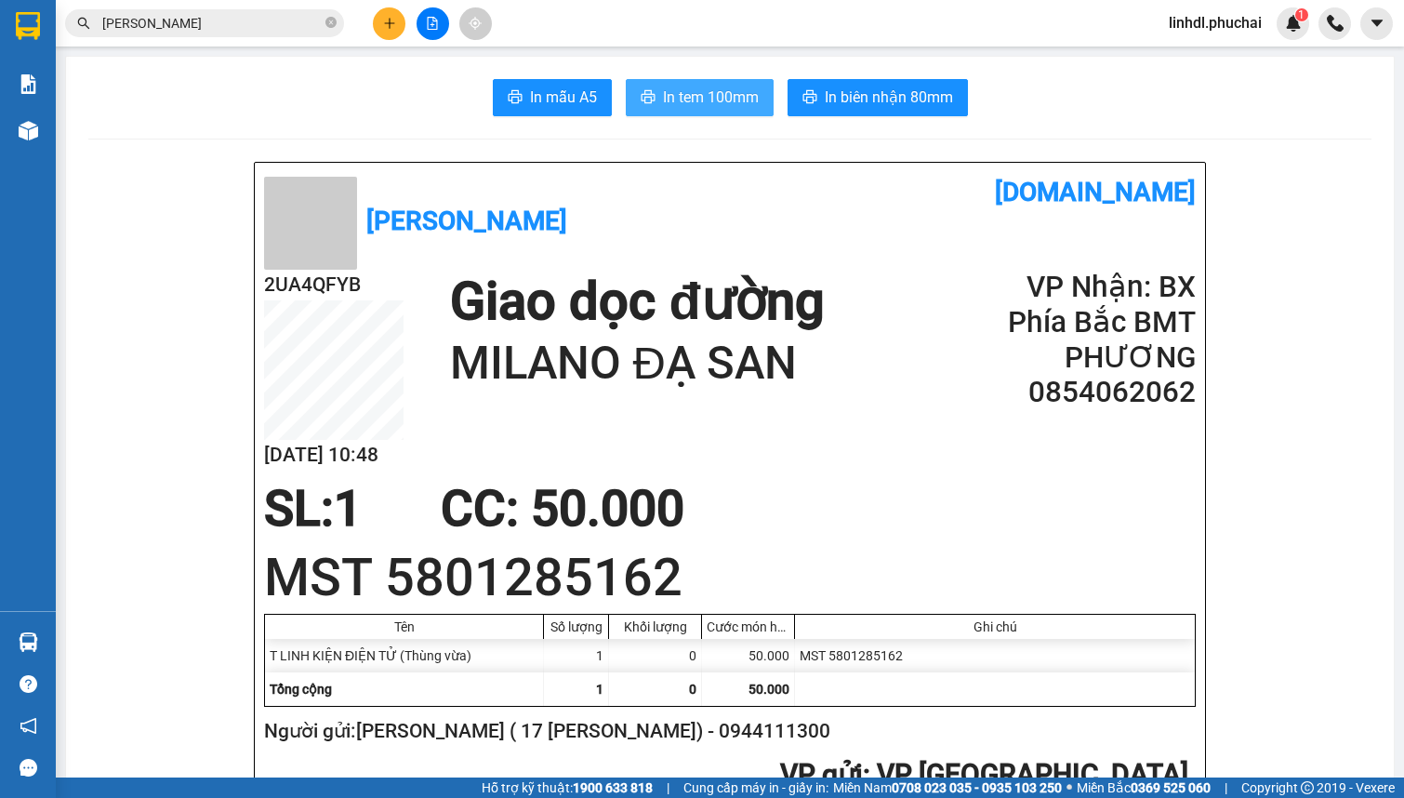
click at [722, 106] on span "In tem 100mm" at bounding box center [711, 97] width 96 height 23
click at [379, 24] on button at bounding box center [389, 23] width 33 height 33
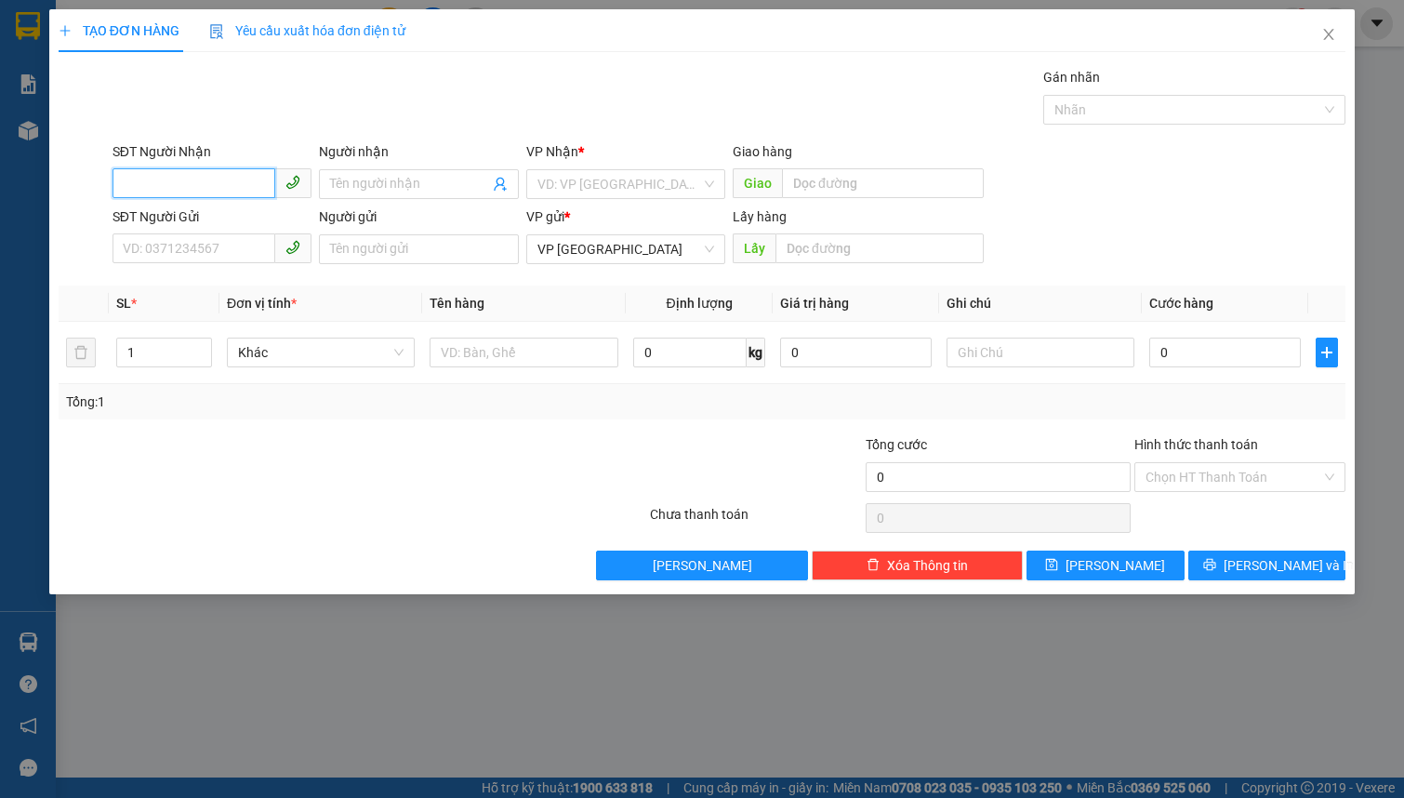
click at [232, 185] on input "SĐT Người Nhận" at bounding box center [194, 183] width 163 height 30
click at [156, 179] on input "SĐT Người Nhận" at bounding box center [194, 183] width 163 height 30
type input "0988847602"
click at [176, 222] on div "0988847602 - Nhi Hồ" at bounding box center [228, 221] width 209 height 20
type input "[PERSON_NAME]"
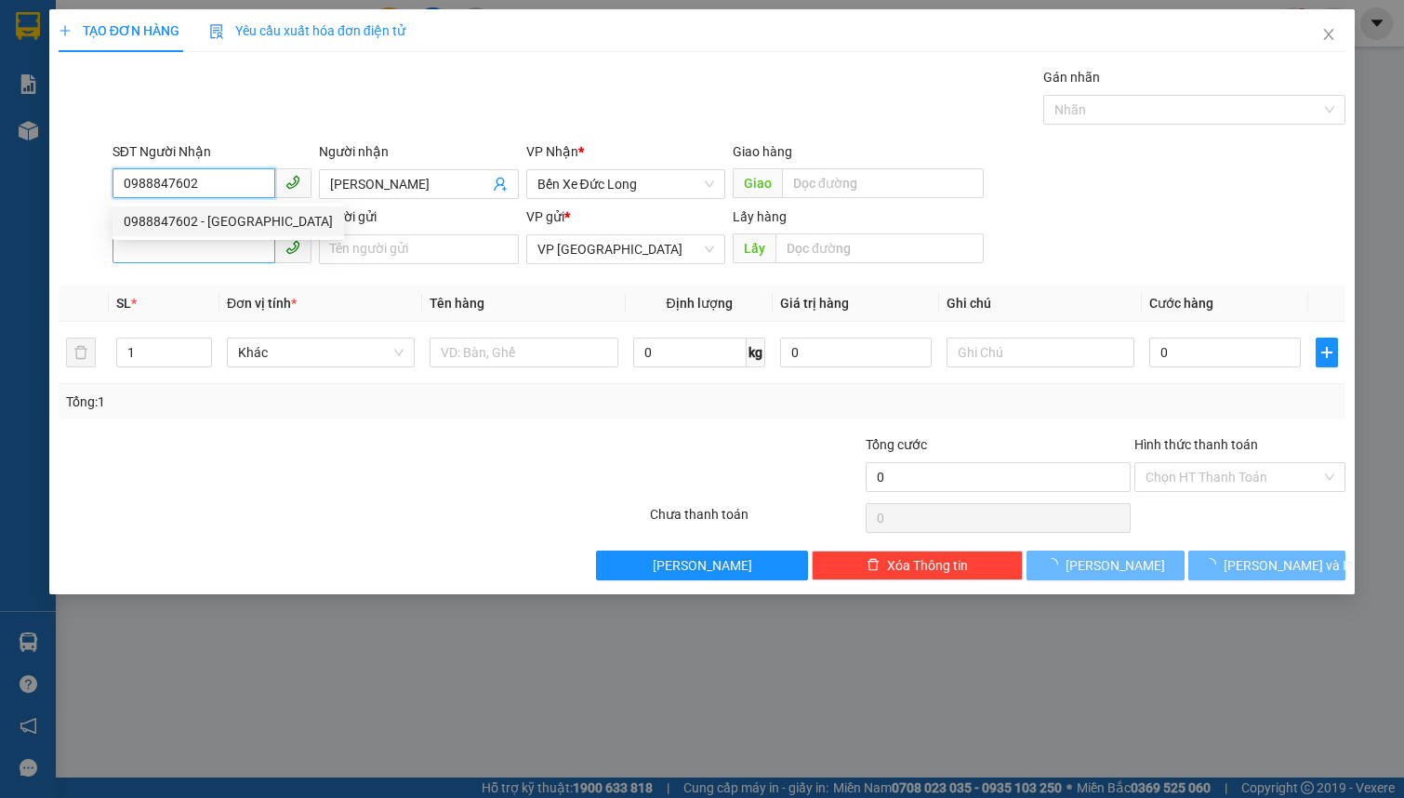
type input "100.000"
type input "0988847602"
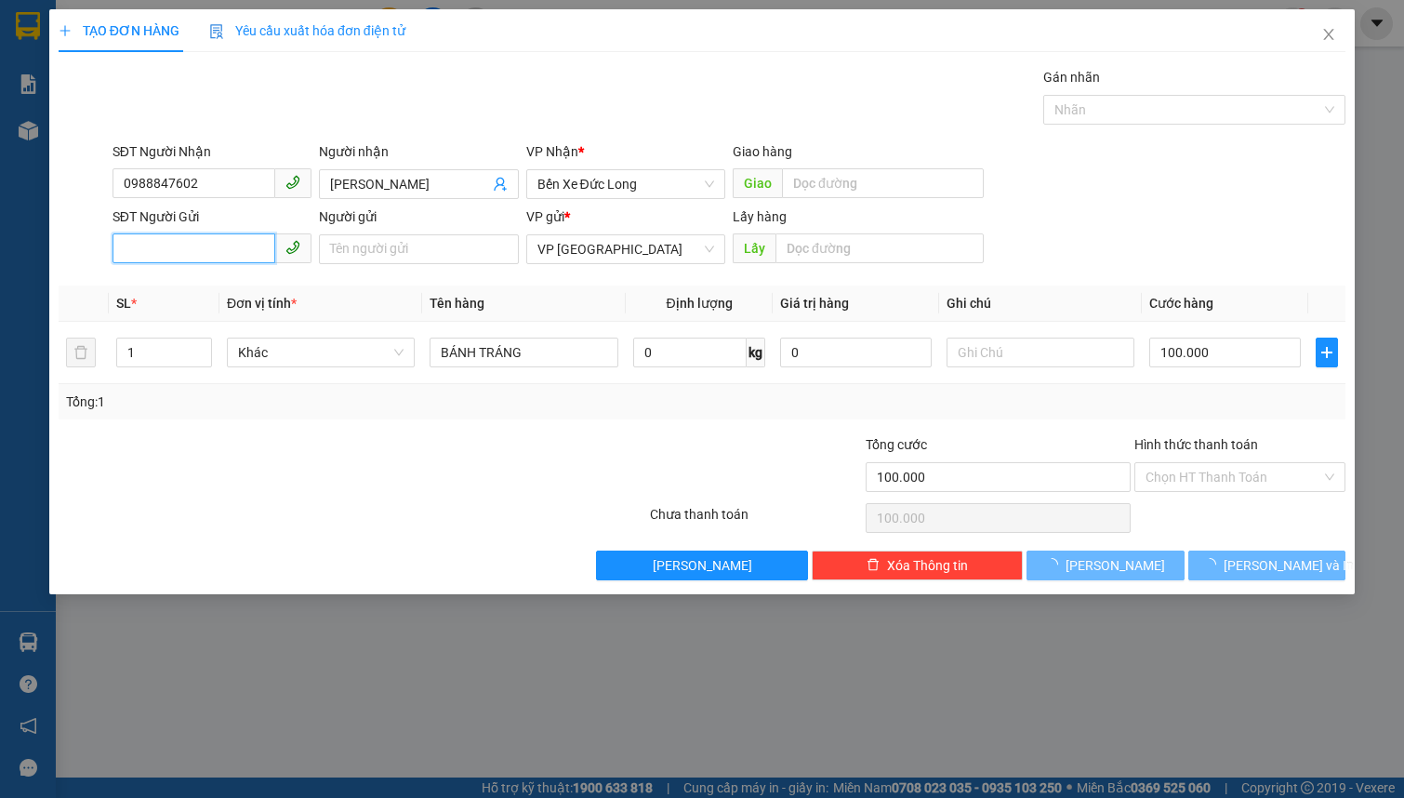
click at [187, 252] on input "SĐT Người Gửi" at bounding box center [194, 248] width 163 height 30
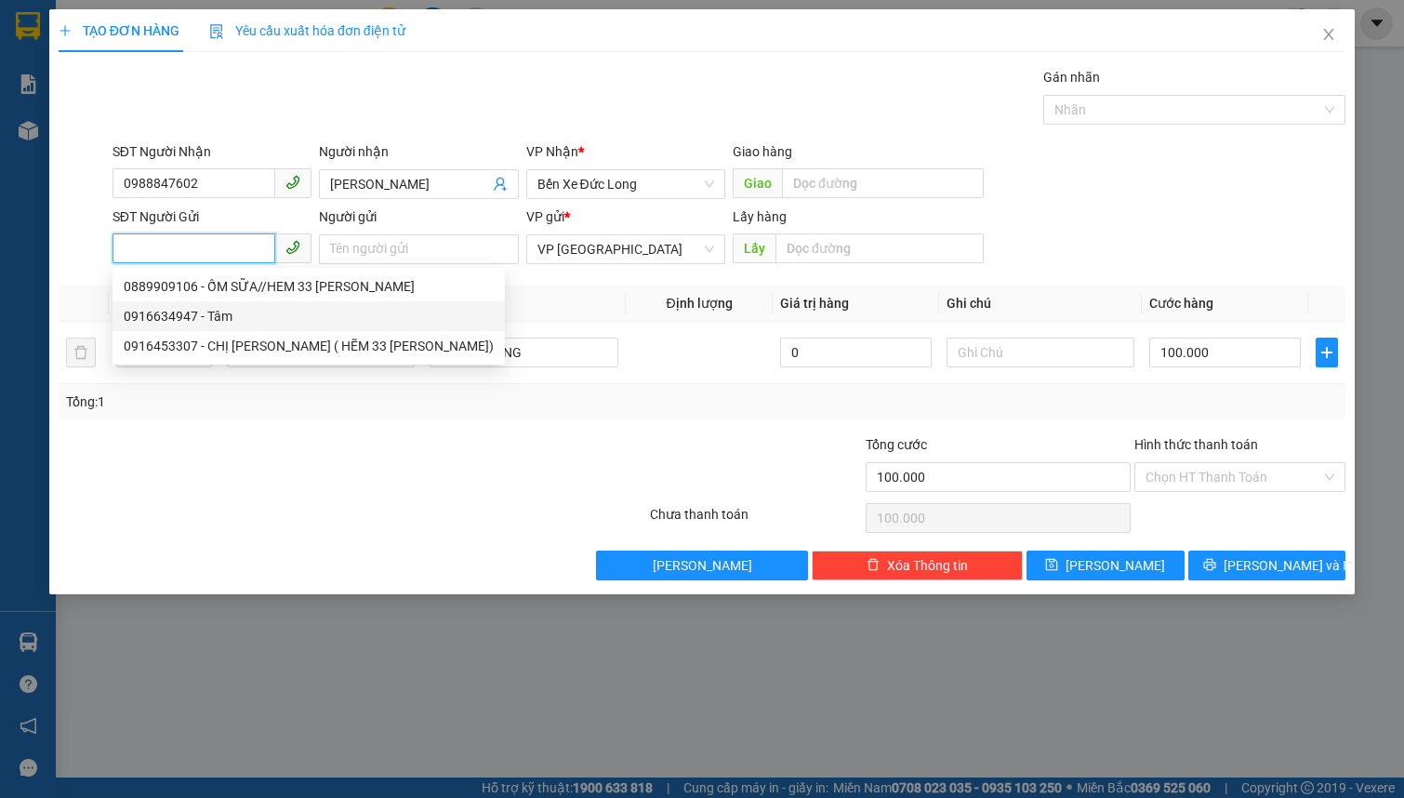
click at [249, 319] on div "0916634947 - Tâm" at bounding box center [309, 316] width 370 height 20
type input "0916634947"
type input "Tâm"
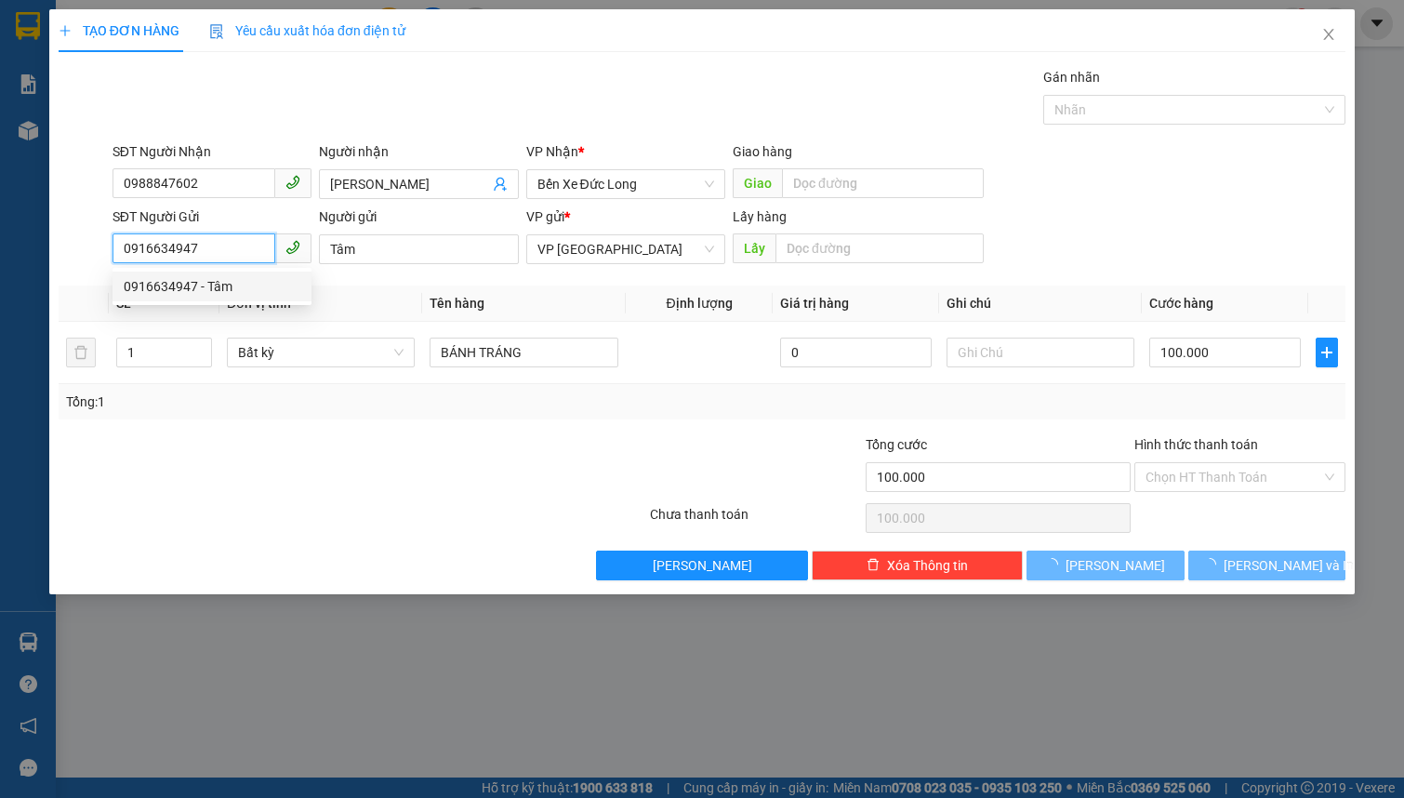
type input "70.000"
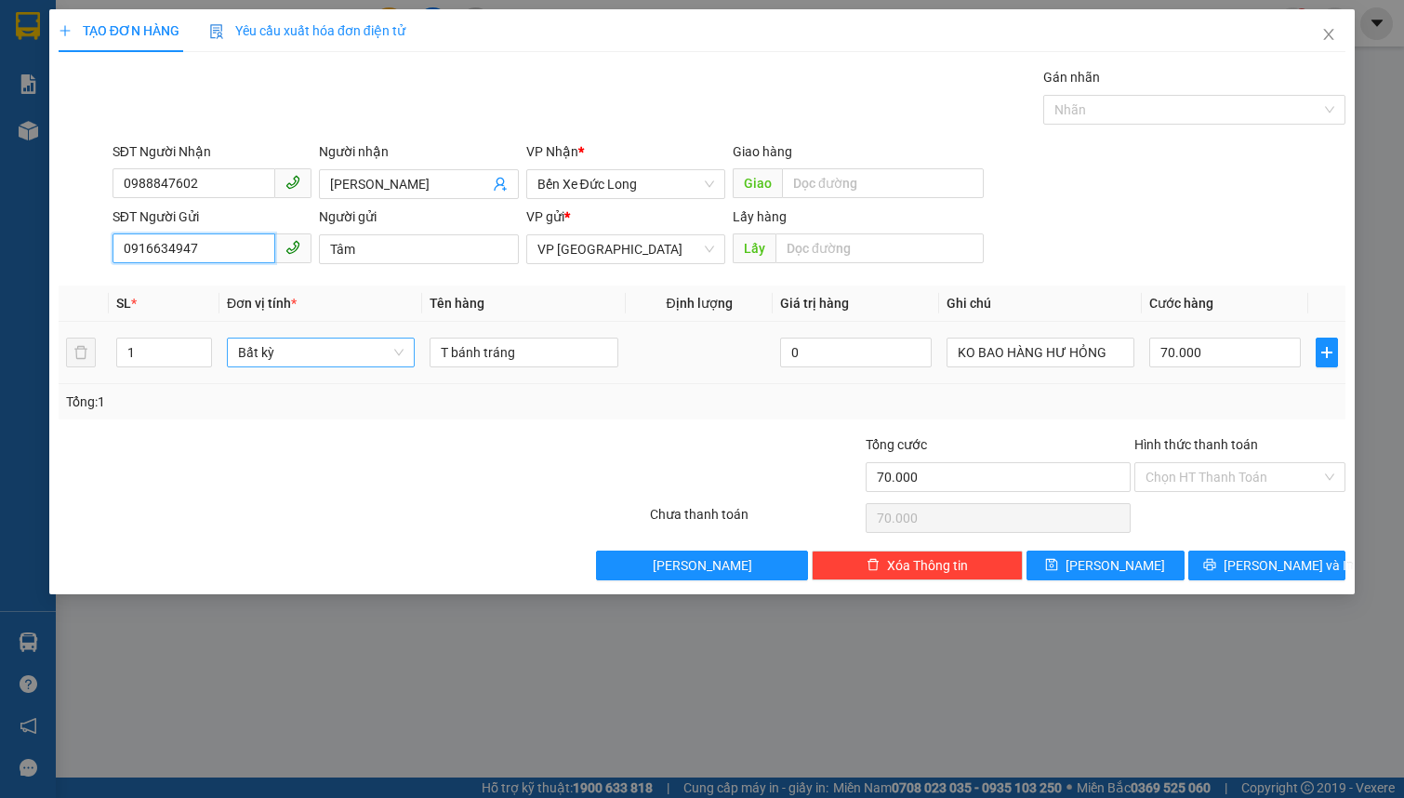
click at [268, 352] on span "Bất kỳ" at bounding box center [321, 352] width 166 height 28
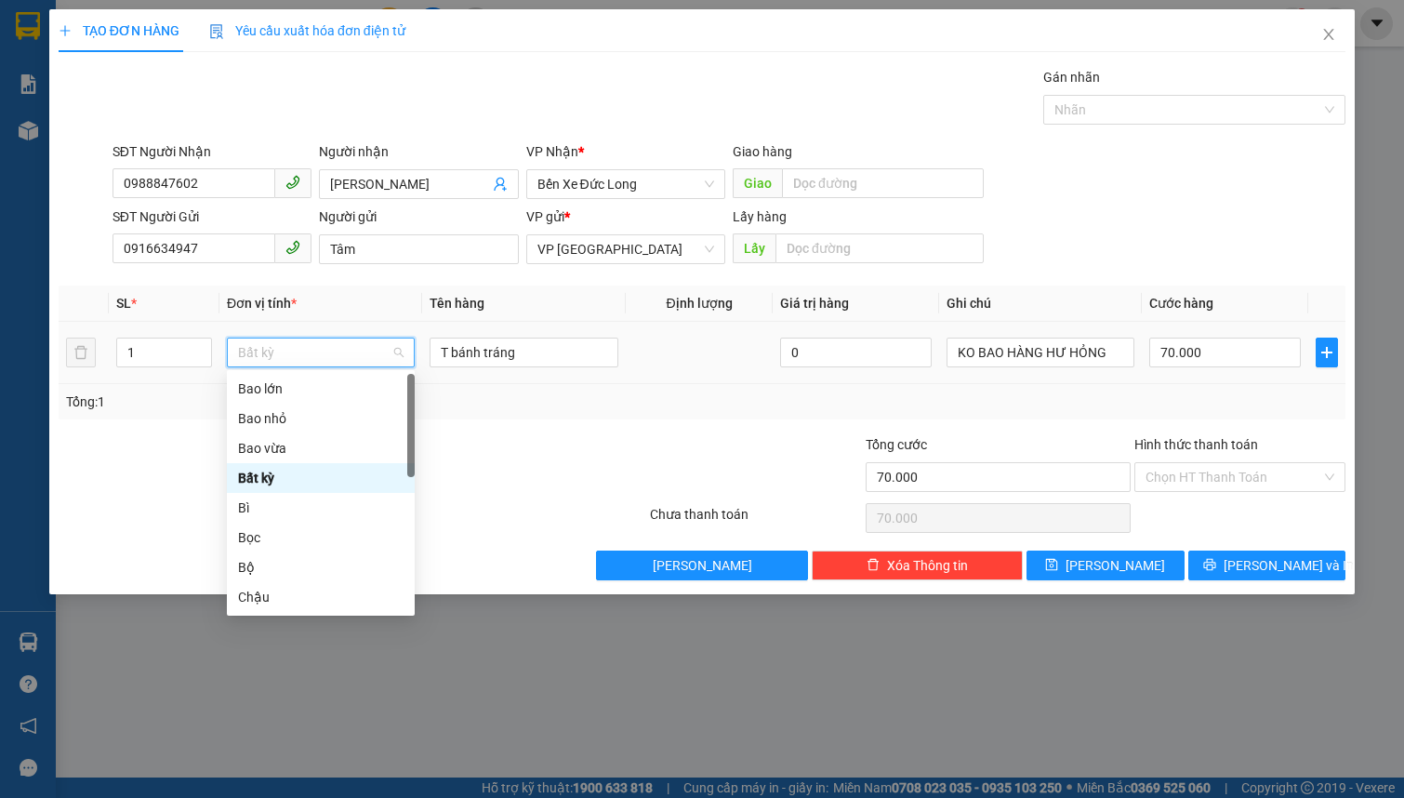
type input "t"
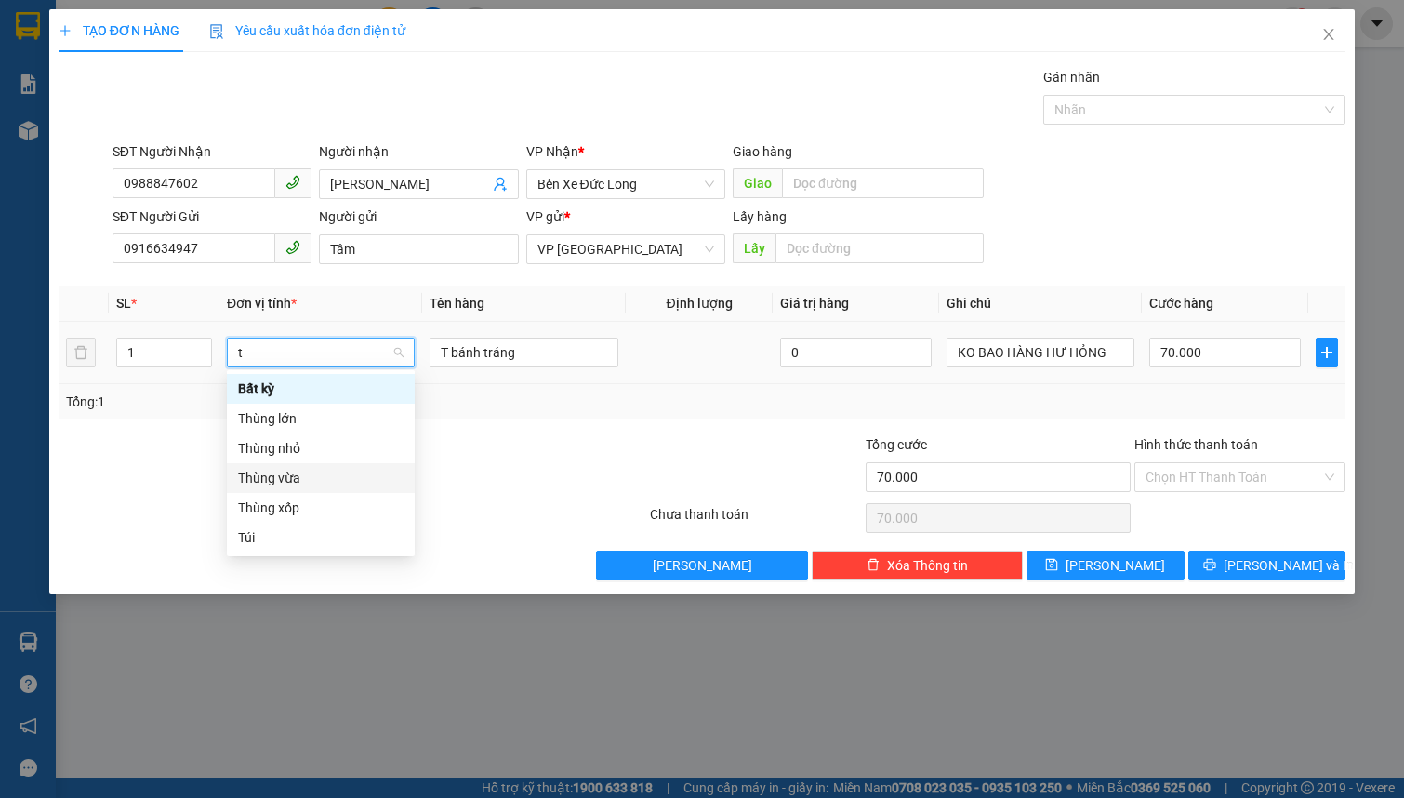
click at [335, 468] on div "Thùng vừa" at bounding box center [321, 478] width 166 height 20
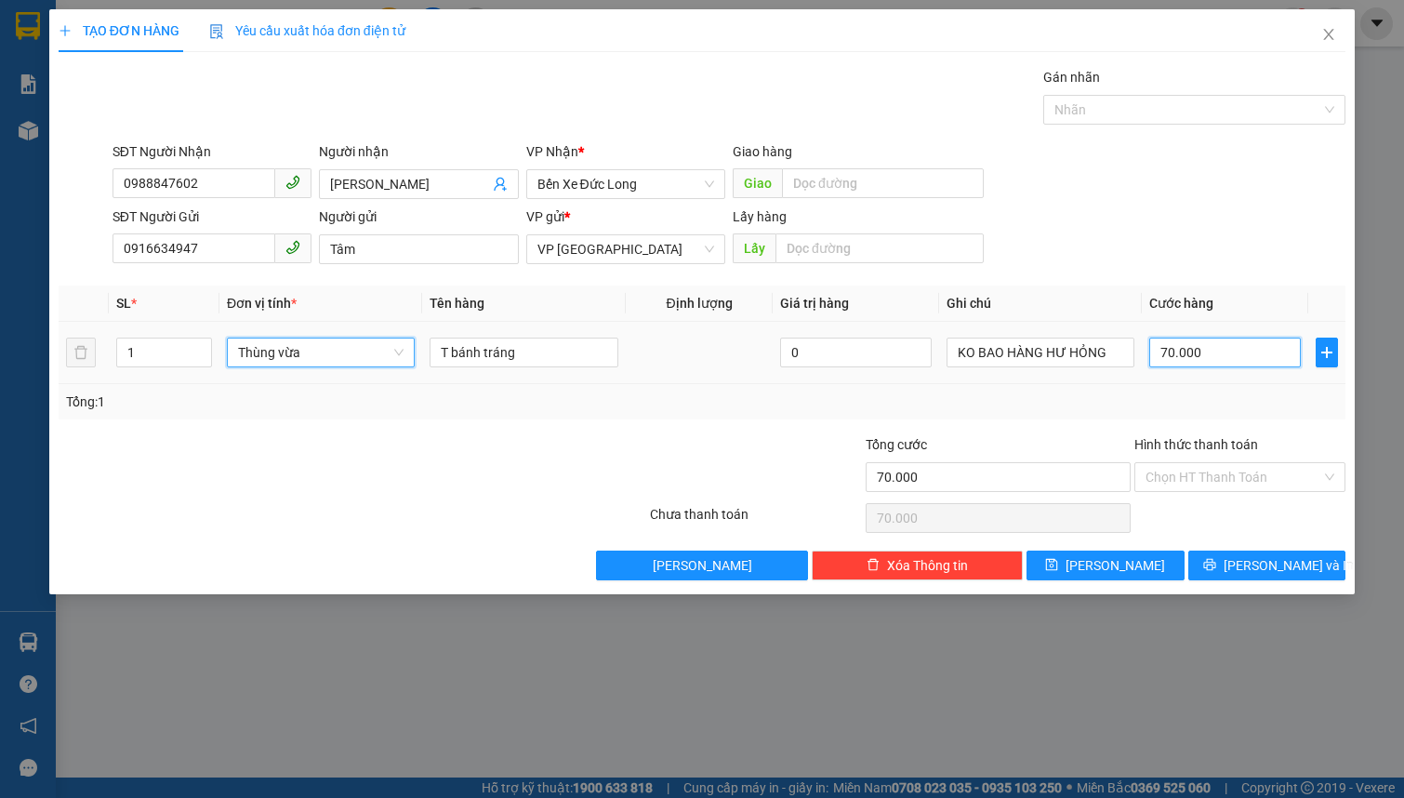
click at [1207, 347] on input "70.000" at bounding box center [1225, 353] width 152 height 30
type input "0"
type input "1"
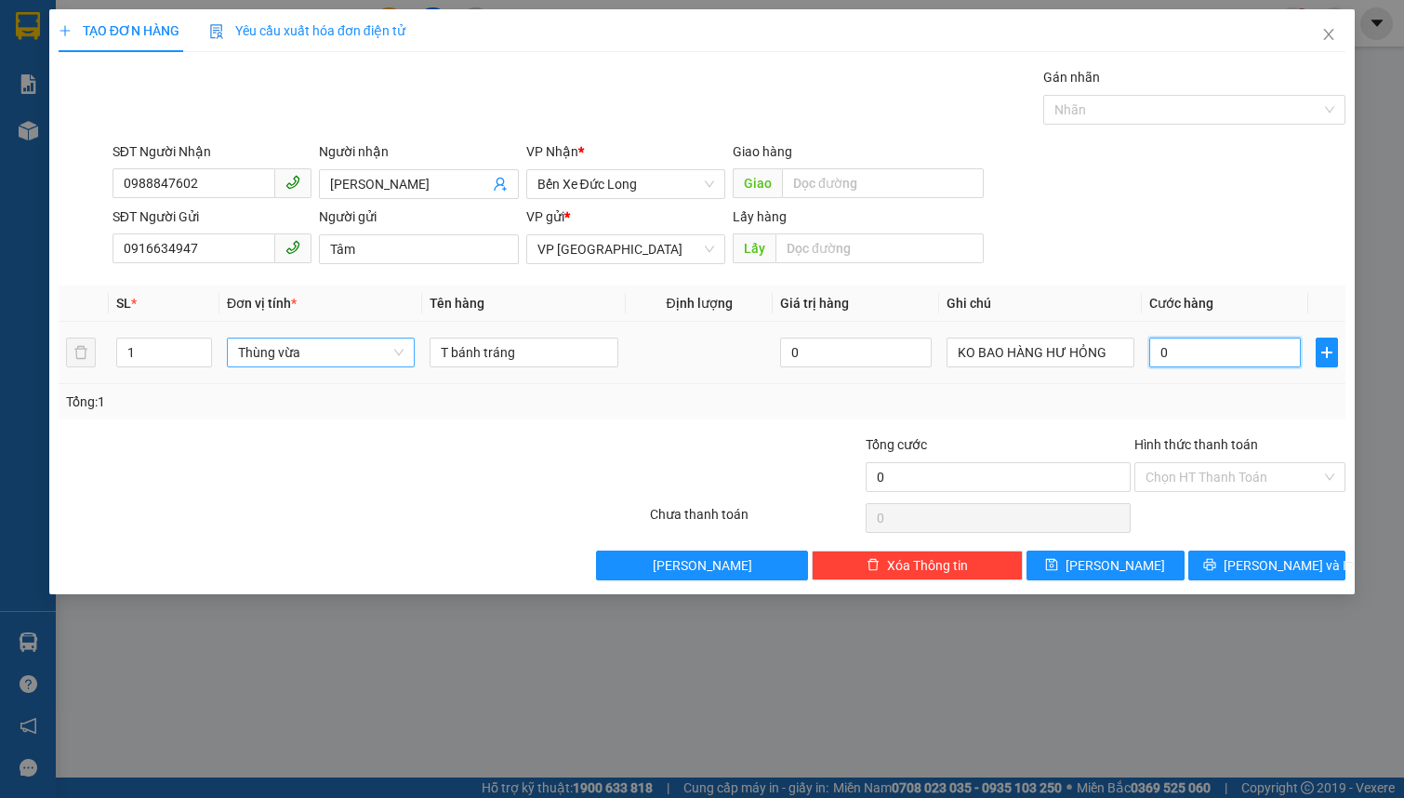
type input "1"
type input "01"
type input "10"
type input "010"
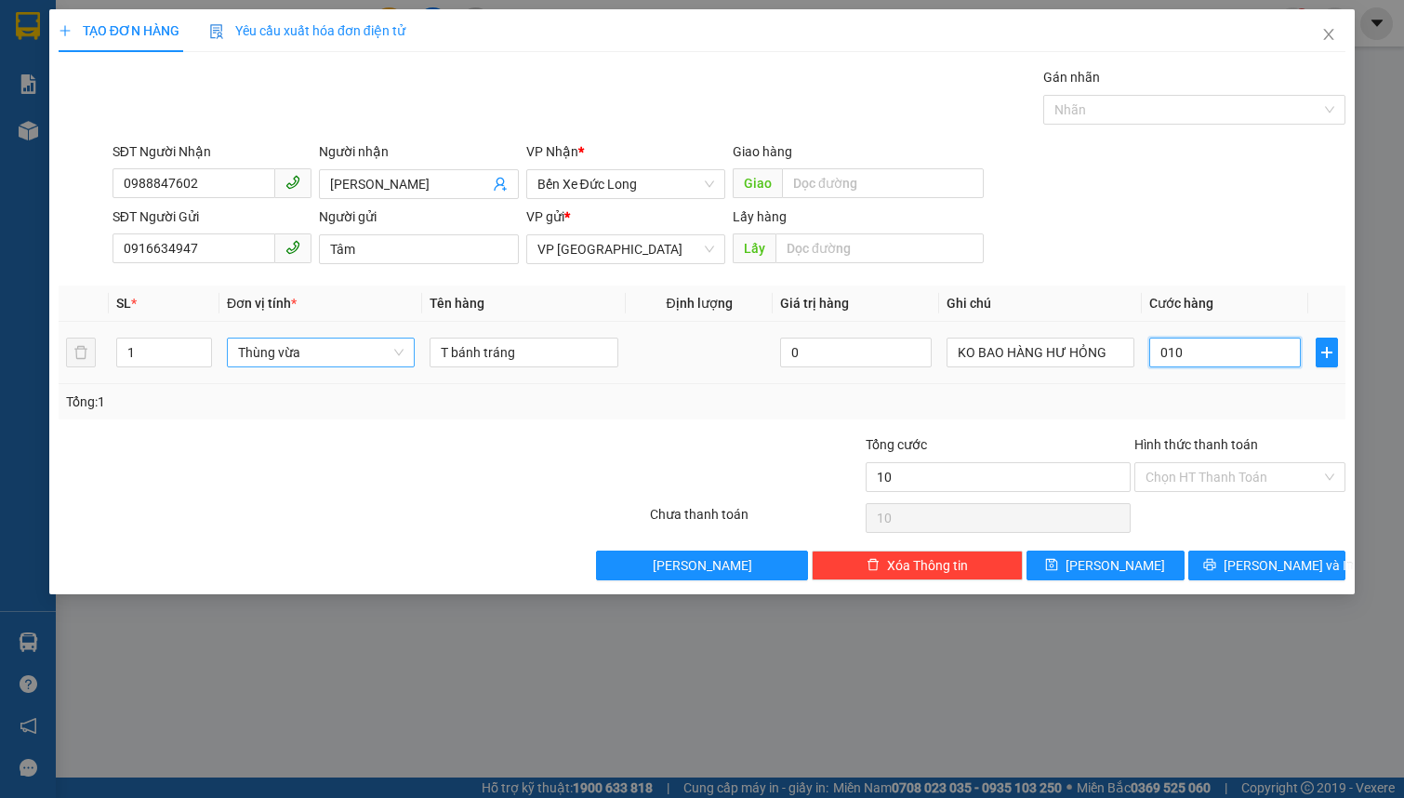
type input "100"
type input "0.100"
type input "1.000"
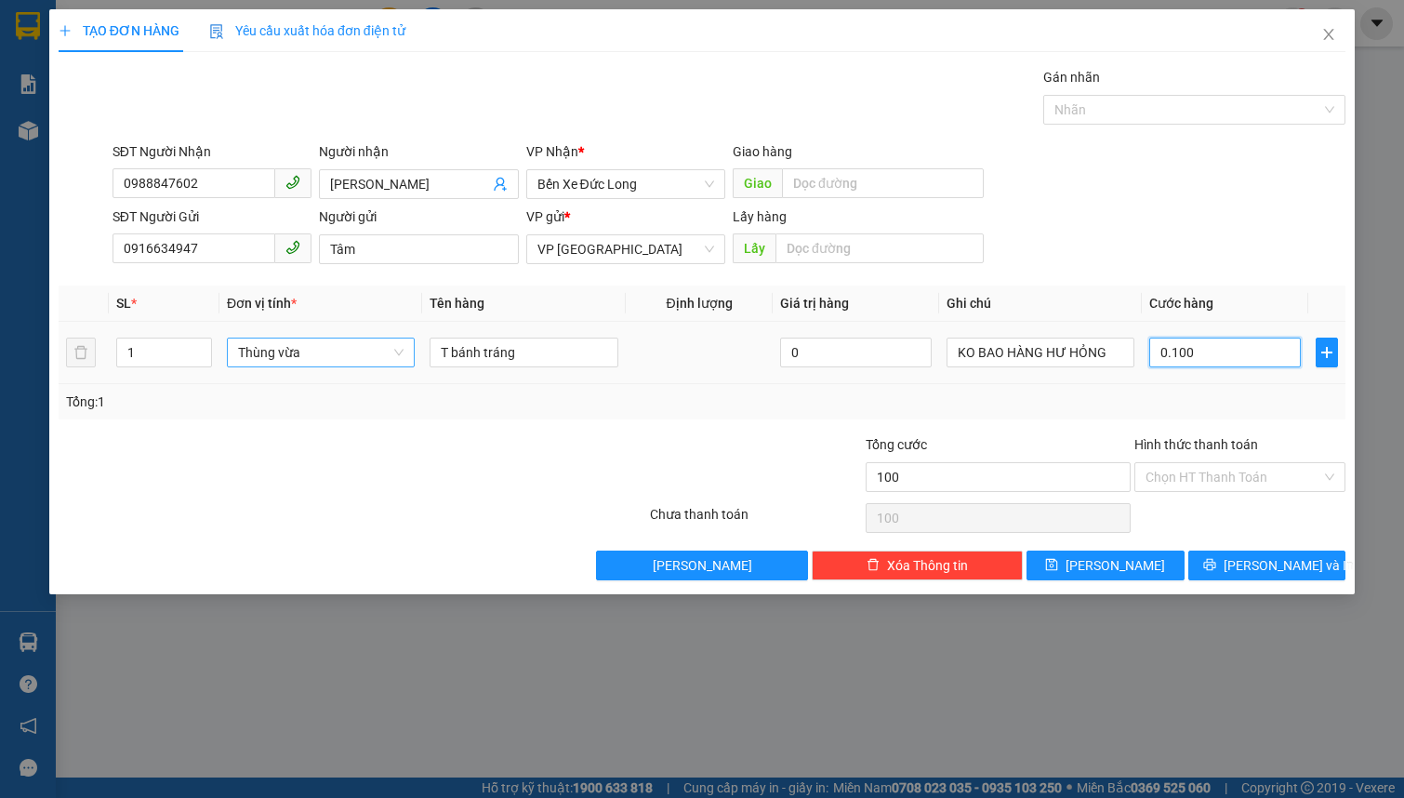
type input "01.000"
type input "10.000"
type input "010.000"
type input "100.000"
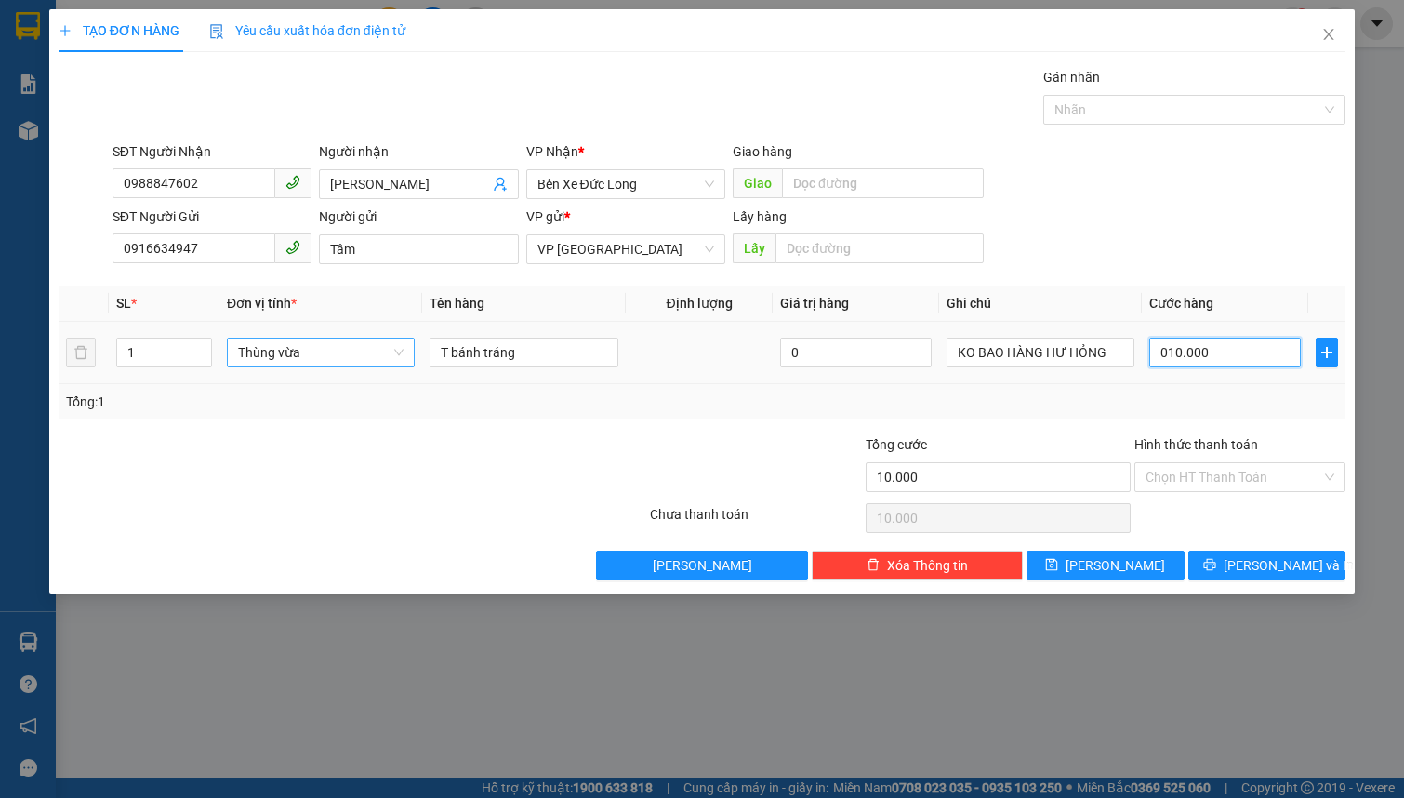
type input "100.000"
click at [1260, 572] on span "Lưu và In" at bounding box center [1289, 565] width 130 height 20
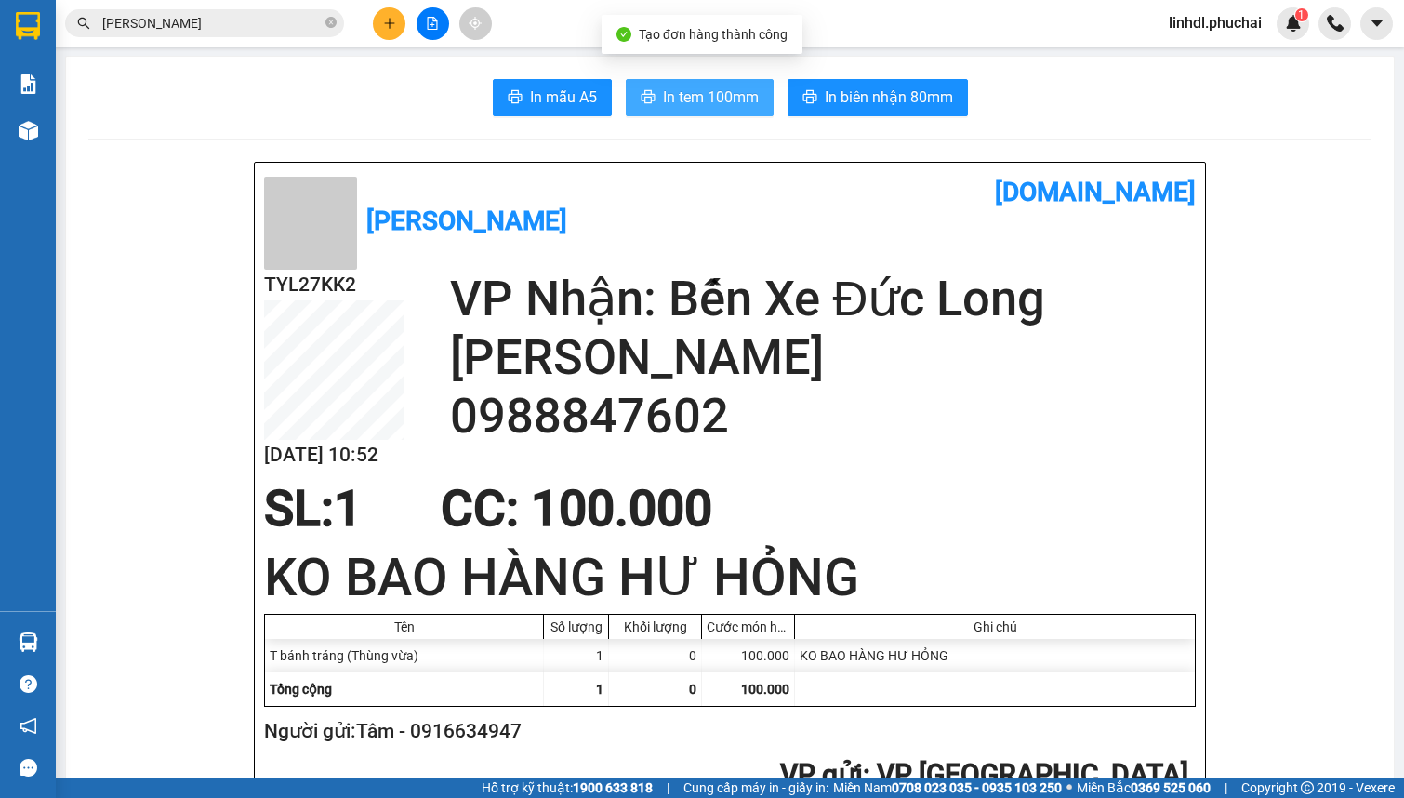
click at [724, 100] on span "In tem 100mm" at bounding box center [711, 97] width 96 height 23
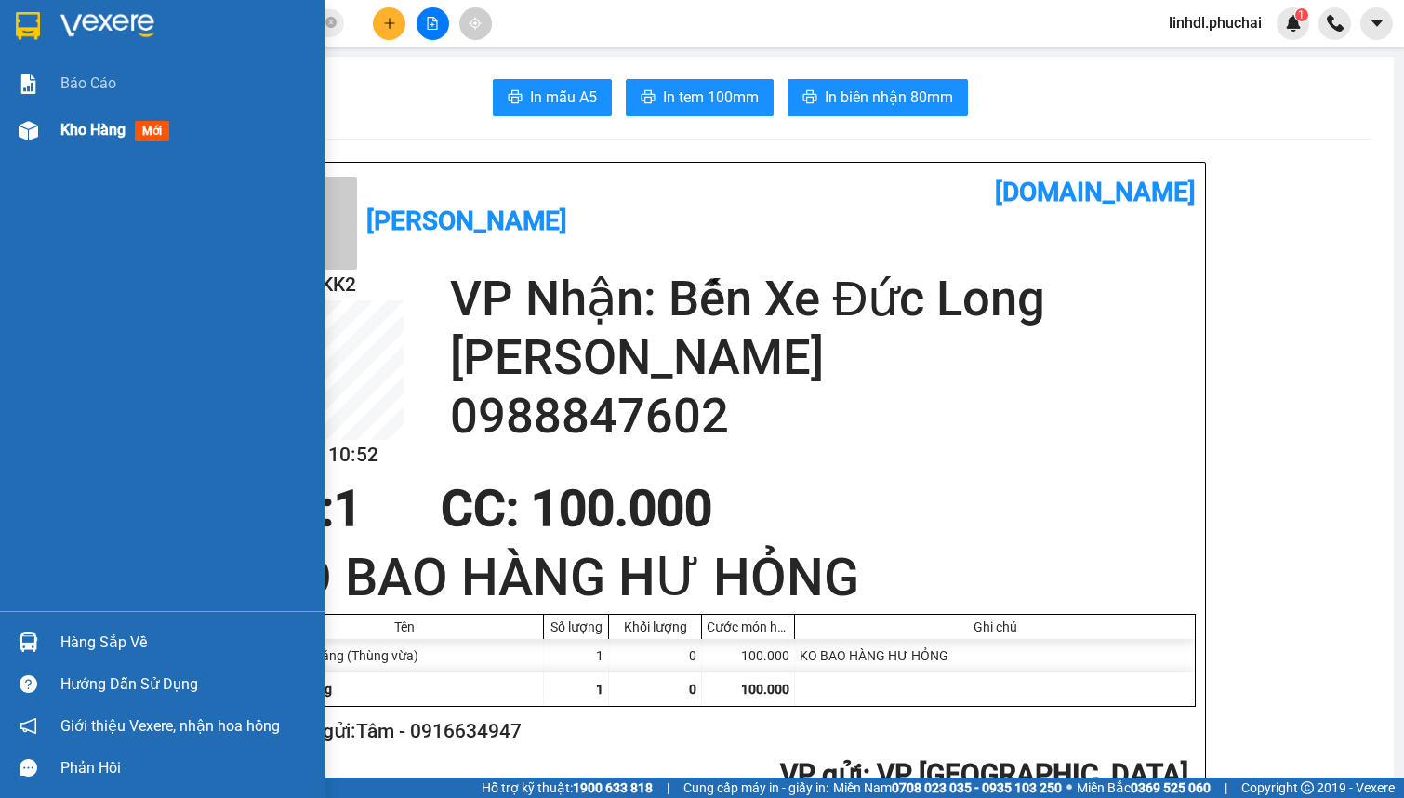
click at [46, 127] on div "Kho hàng mới" at bounding box center [162, 130] width 325 height 46
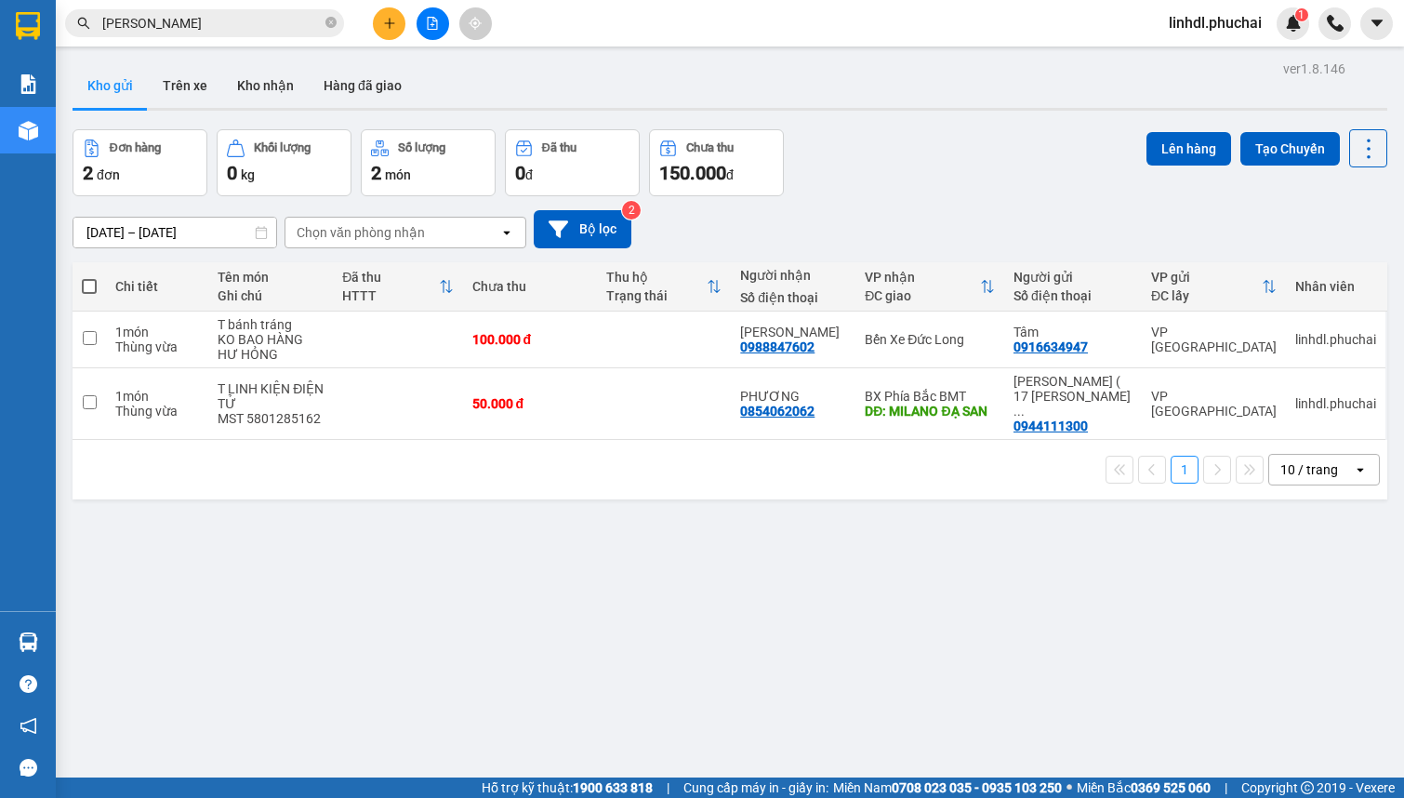
click at [381, 16] on button at bounding box center [389, 23] width 33 height 33
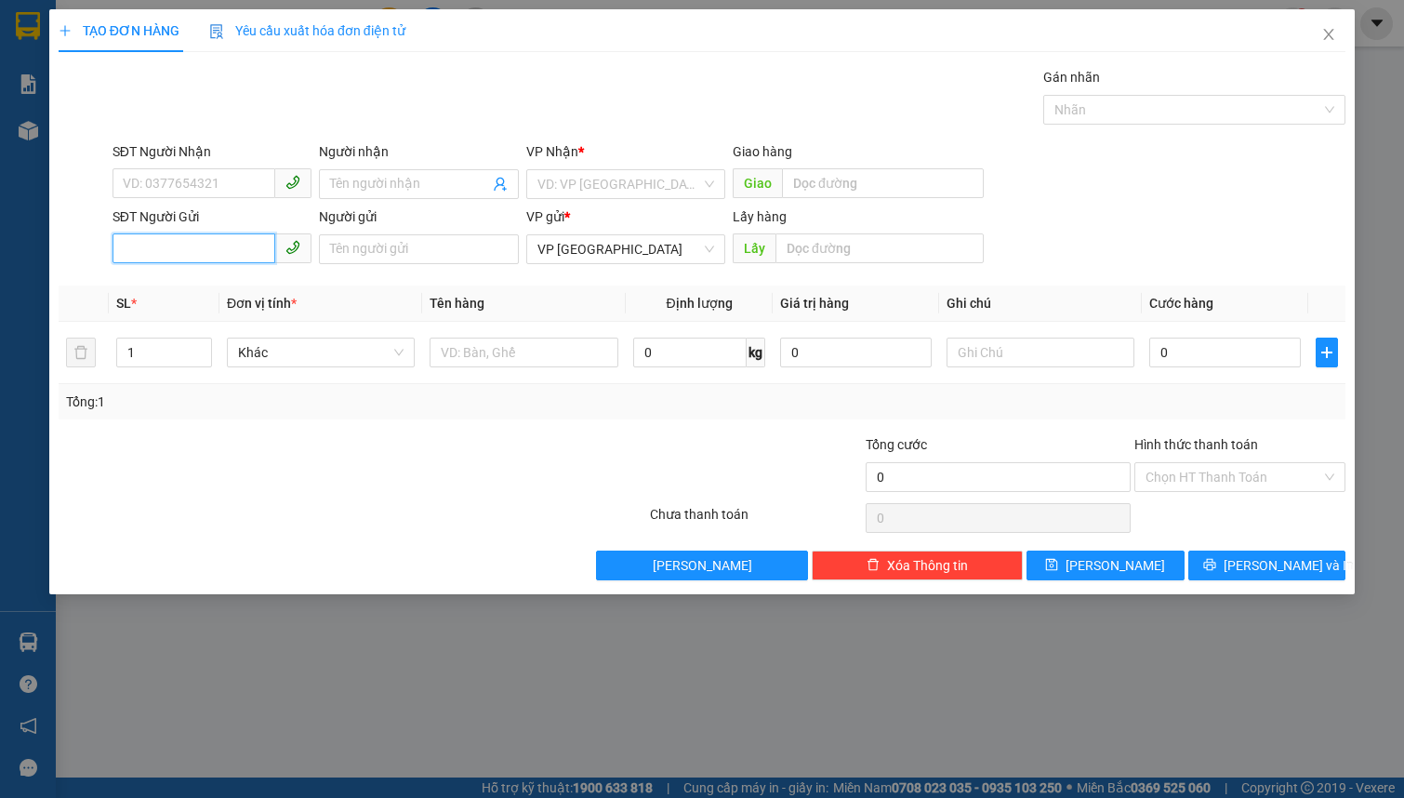
click at [195, 251] on input "SĐT Người Gửi" at bounding box center [194, 248] width 163 height 30
paste input "0922326579"
type input "0922326579"
click at [819, 245] on input "text" at bounding box center [879, 248] width 208 height 30
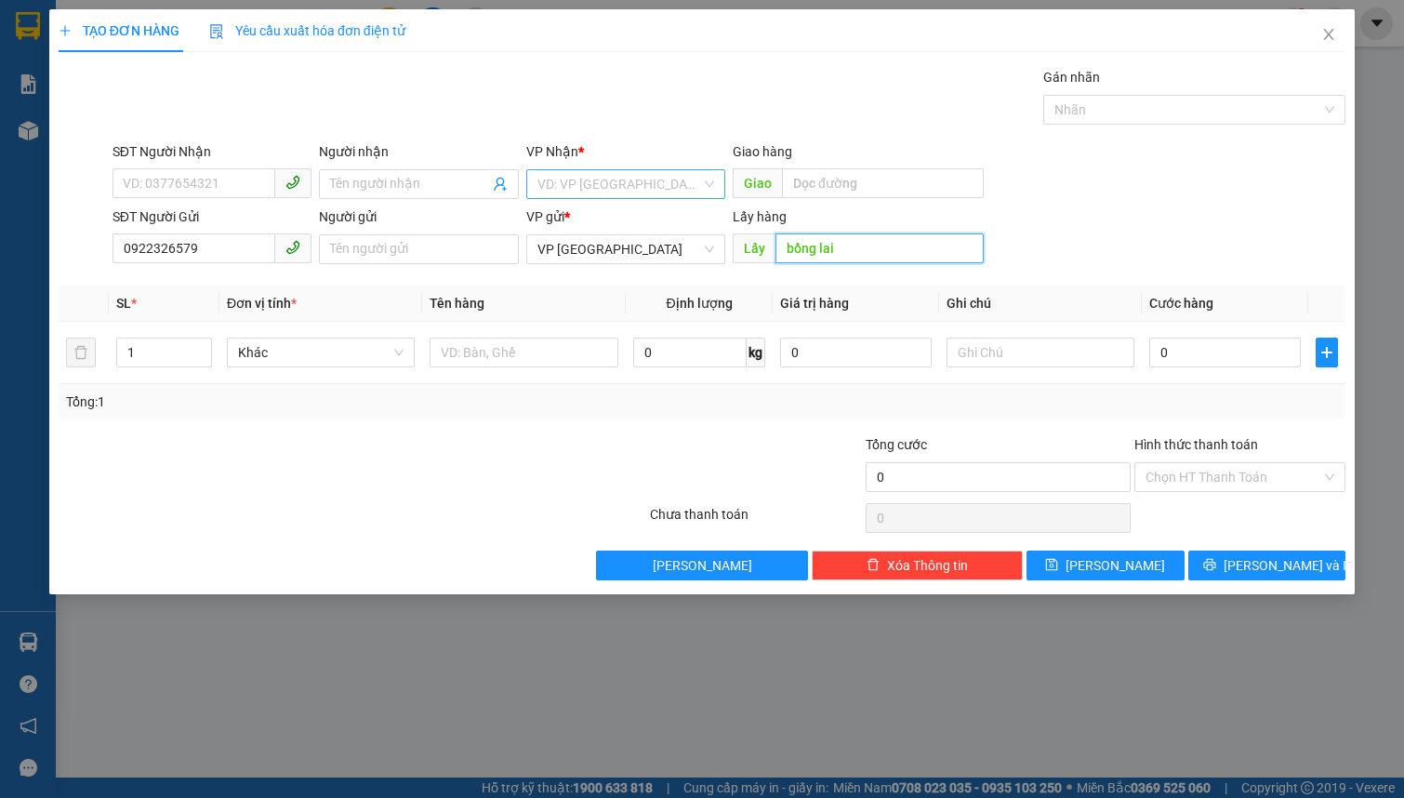
type input "bồng lai"
click at [544, 170] on input "search" at bounding box center [619, 184] width 164 height 28
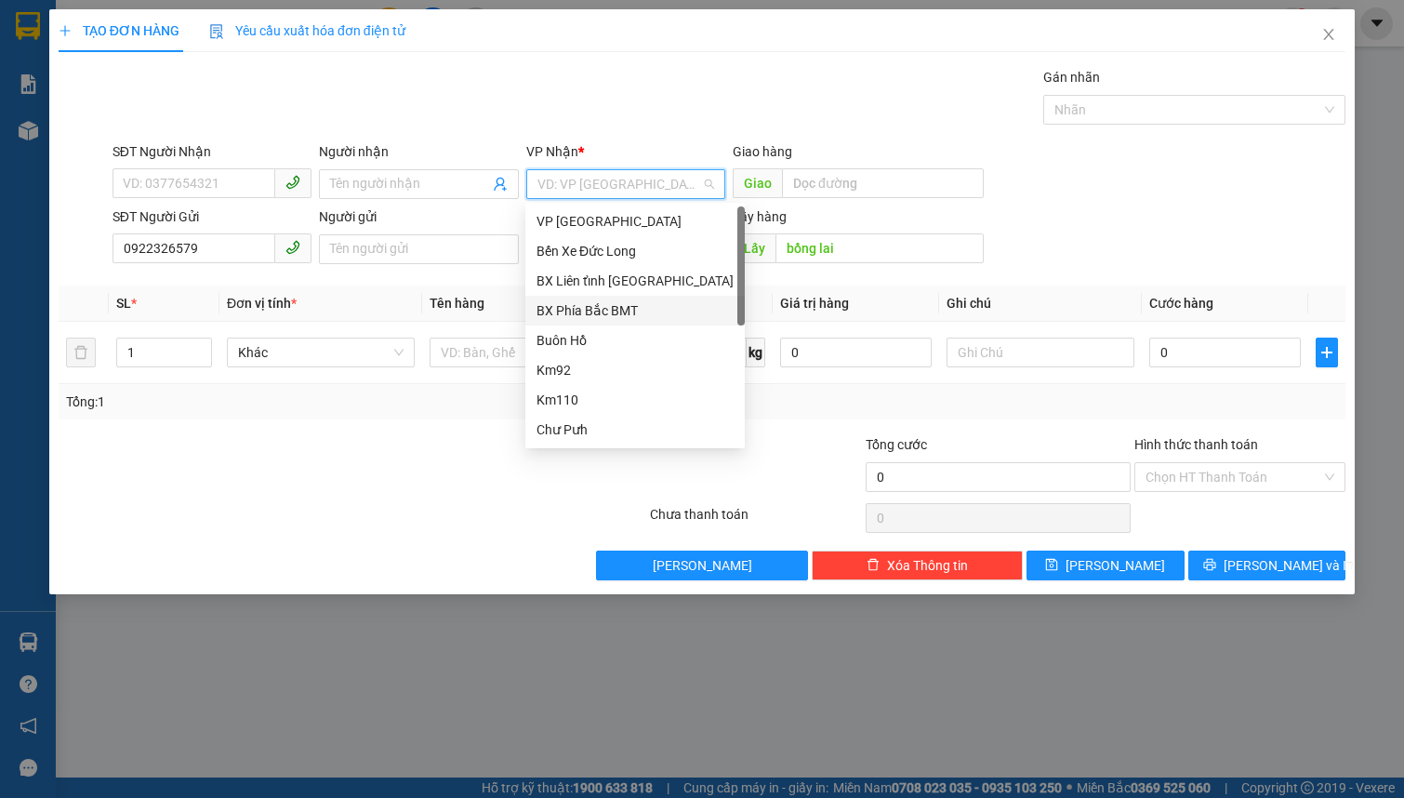
click at [616, 307] on div "BX Phía Bắc BMT" at bounding box center [635, 310] width 197 height 20
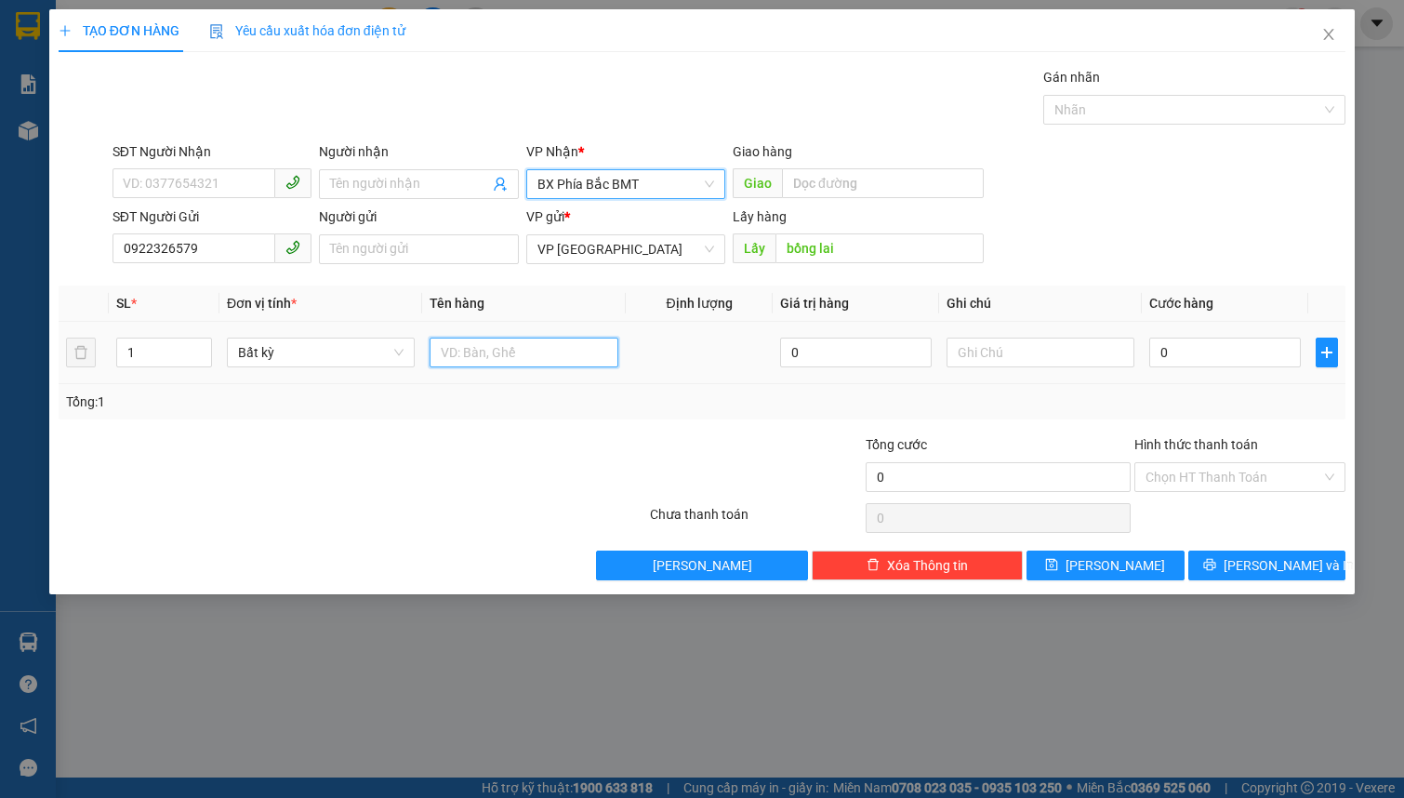
click at [457, 344] on input "text" at bounding box center [524, 353] width 188 height 30
click at [430, 359] on input "kg dây tây" at bounding box center [524, 353] width 188 height 30
type input "7kg dây tây"
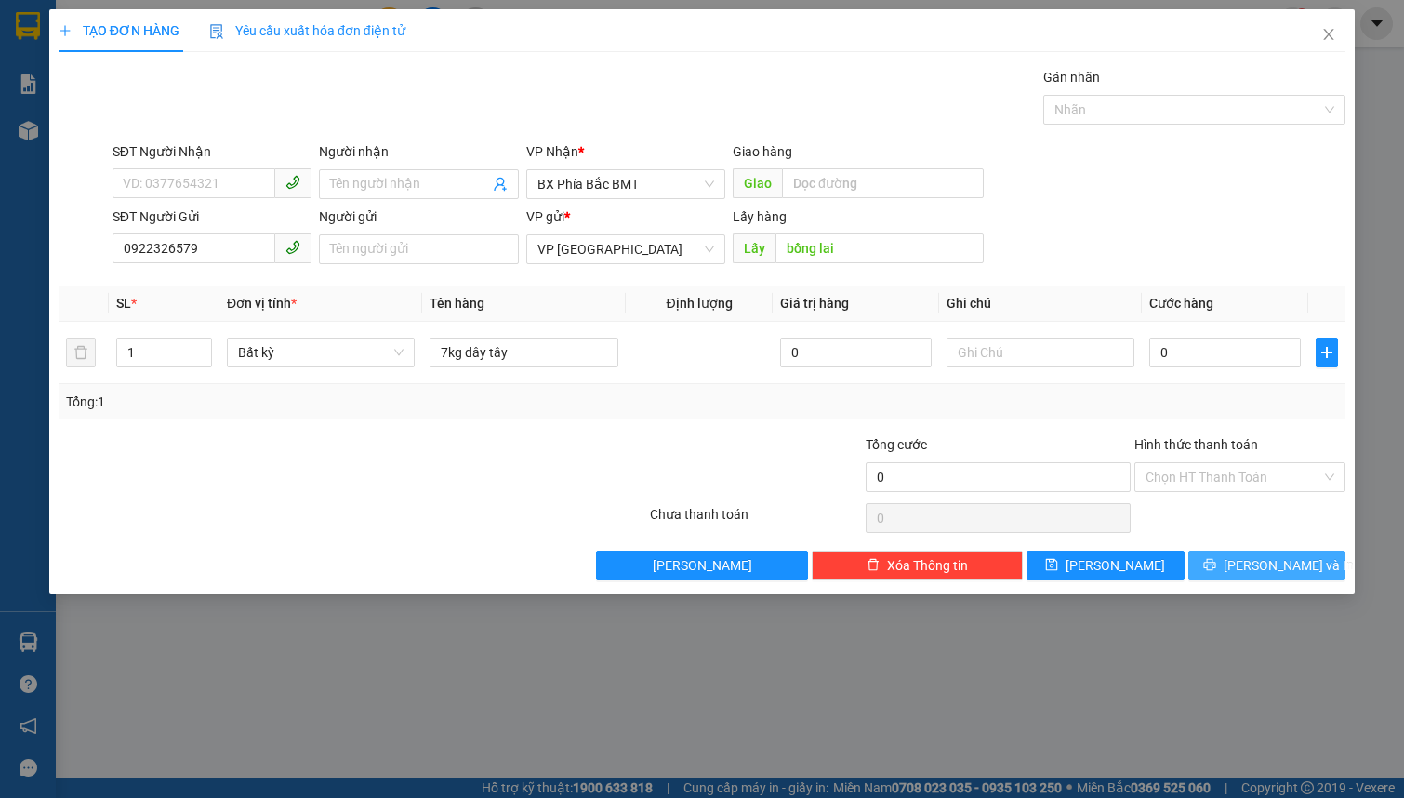
click at [1223, 567] on button "Lưu và In" at bounding box center [1267, 565] width 158 height 30
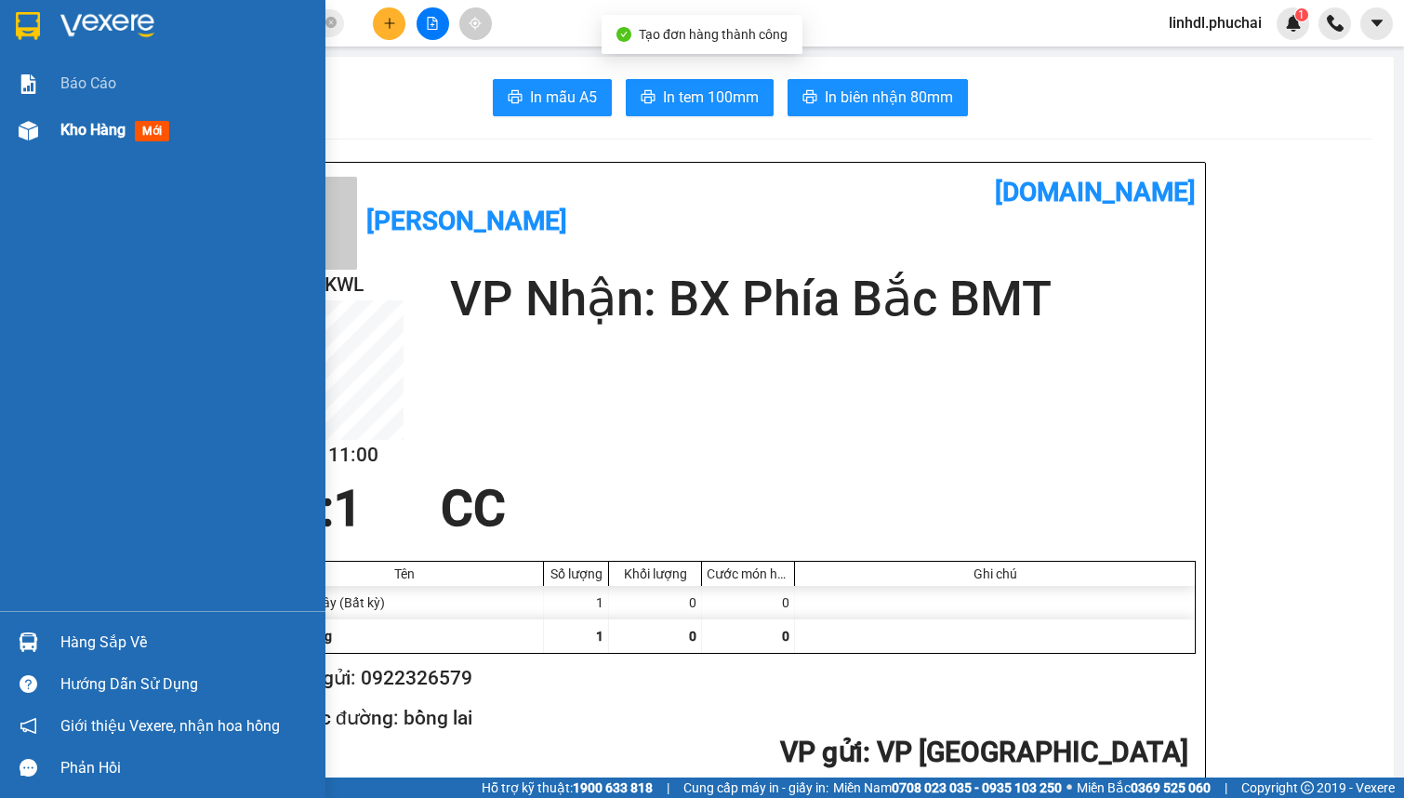
click at [42, 138] on div at bounding box center [28, 130] width 33 height 33
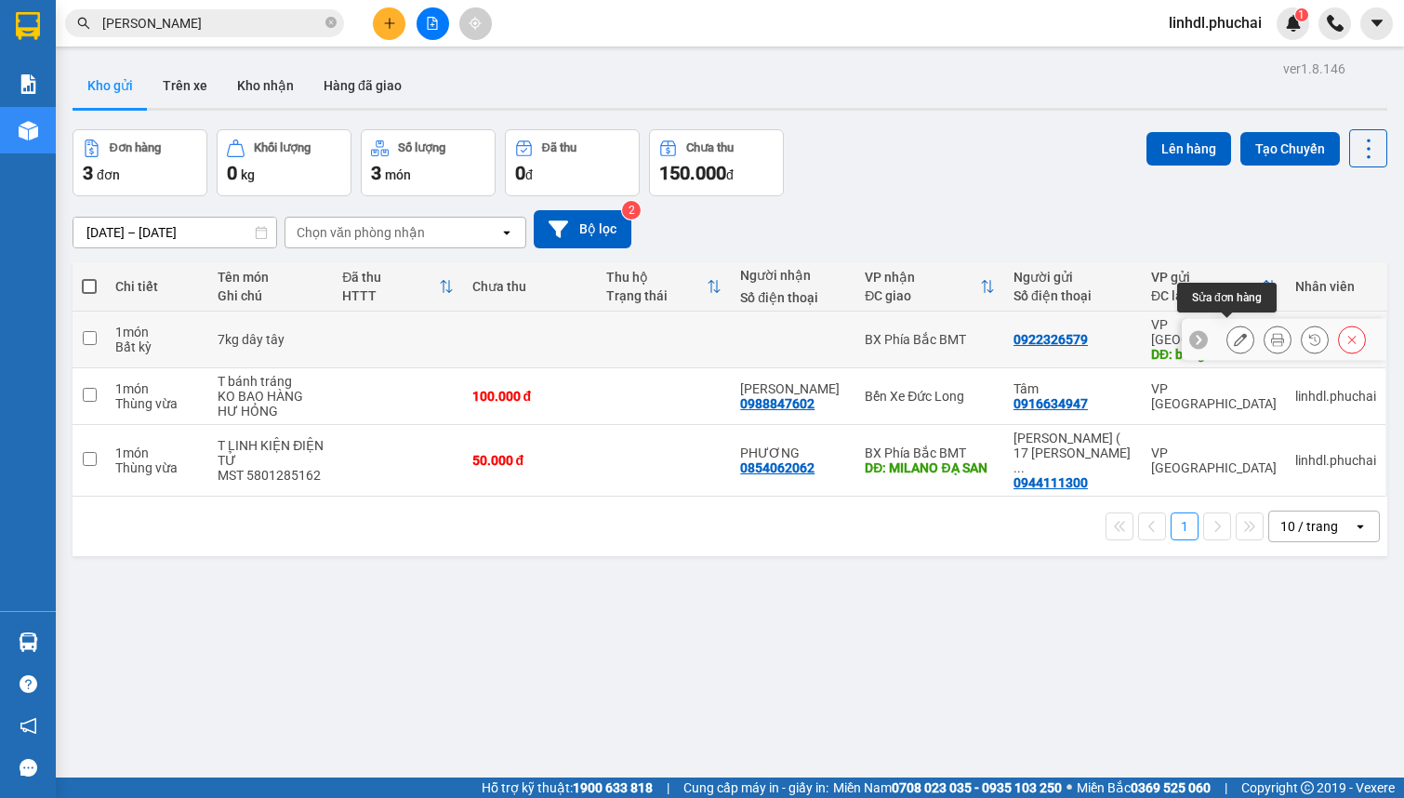
click at [1234, 333] on icon at bounding box center [1240, 339] width 13 height 13
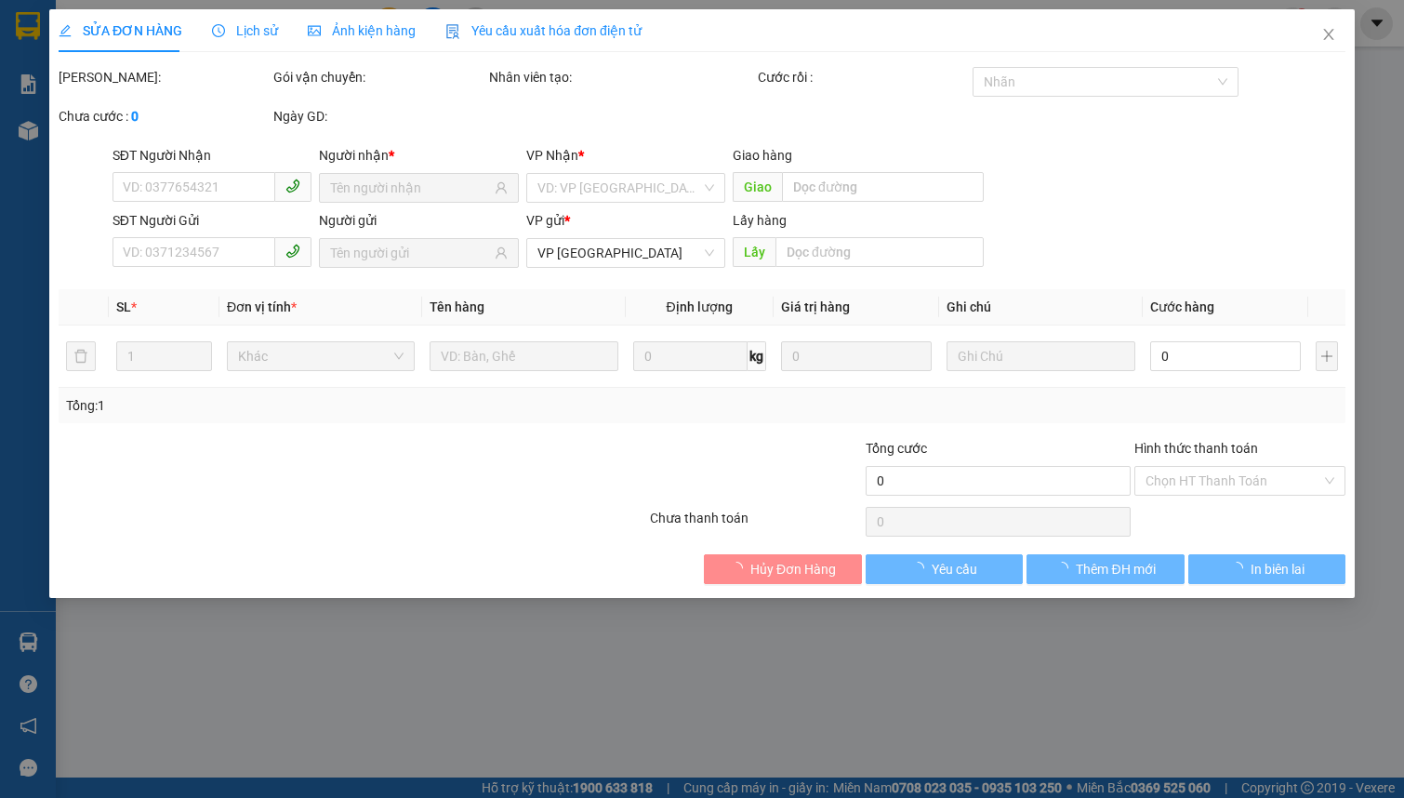
type input "0922326579"
type input "bồng lai"
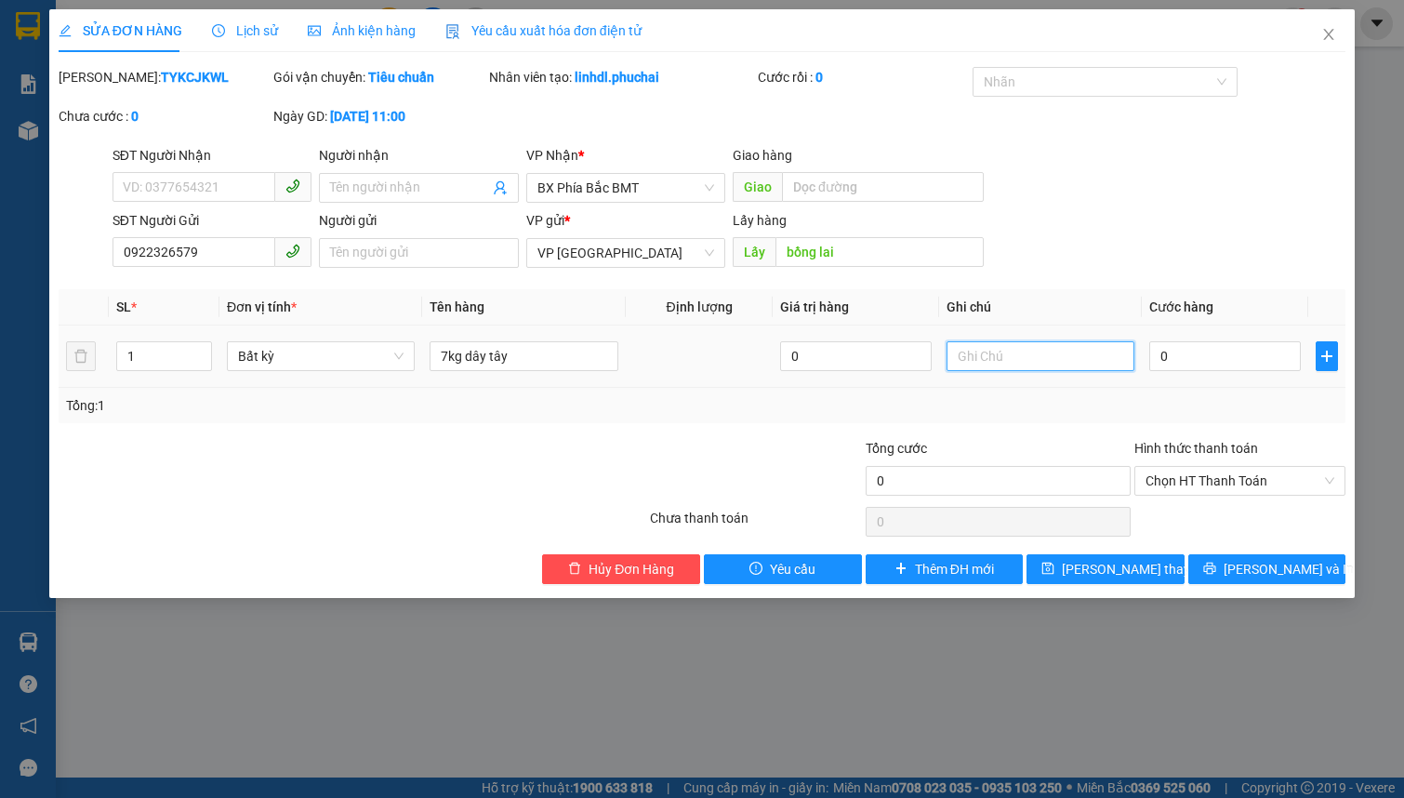
drag, startPoint x: 963, startPoint y: 361, endPoint x: 987, endPoint y: 351, distance: 25.9
click at [965, 361] on input "text" at bounding box center [1041, 356] width 188 height 30
type input "13H"
click at [1134, 563] on span "Lưu thay đổi" at bounding box center [1136, 569] width 149 height 20
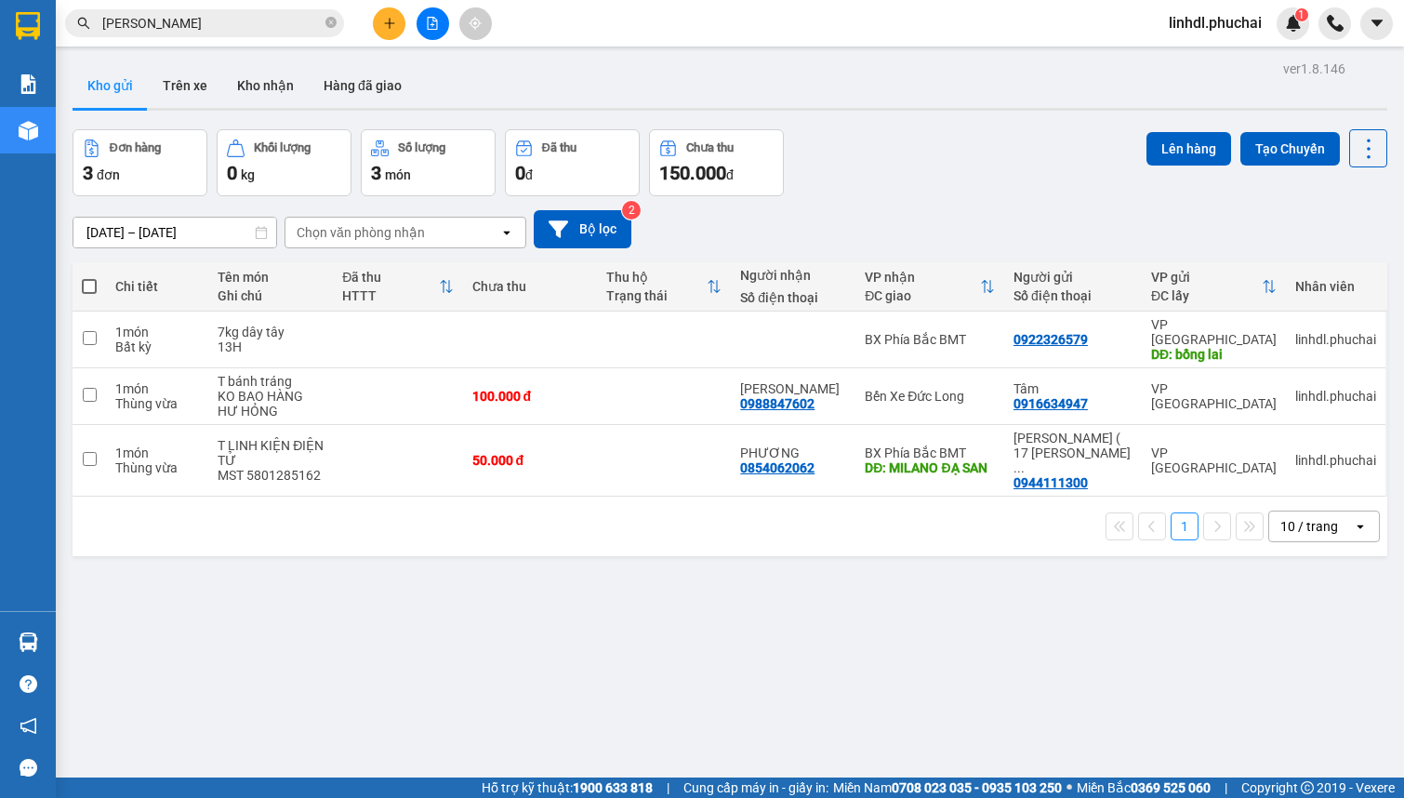
click at [549, 592] on div "ver 1.8.146 Kho gửi Trên xe Kho nhận Hàng đã giao Đơn hàng 3 đơn Khối lượng 0 k…" at bounding box center [730, 455] width 1330 height 798
